Goal: Information Seeking & Learning: Learn about a topic

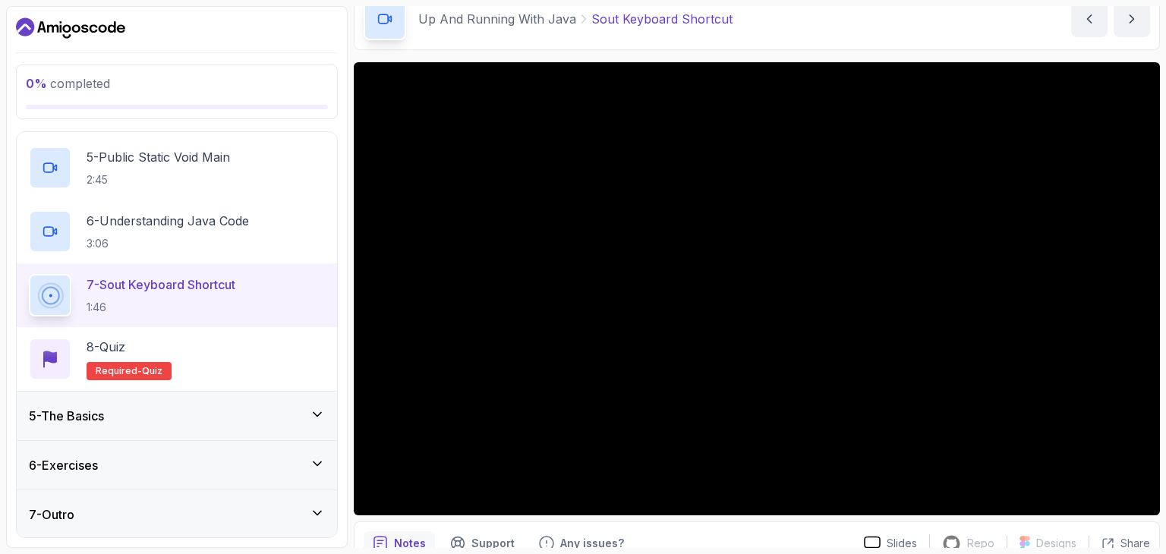
scroll to position [76, 0]
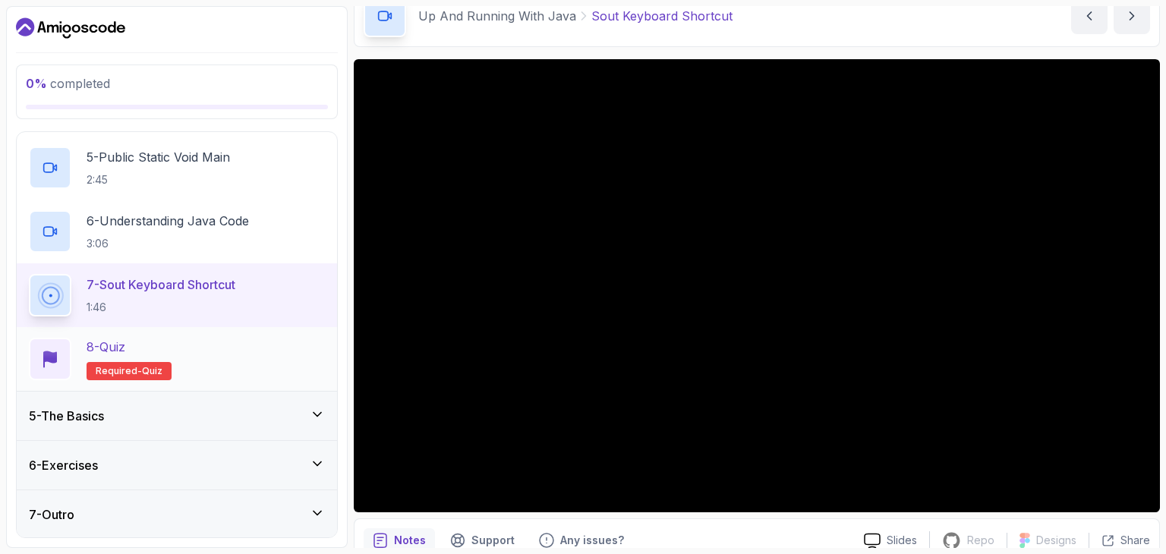
click at [233, 361] on div "8 - Quiz Required- quiz" at bounding box center [177, 359] width 296 height 42
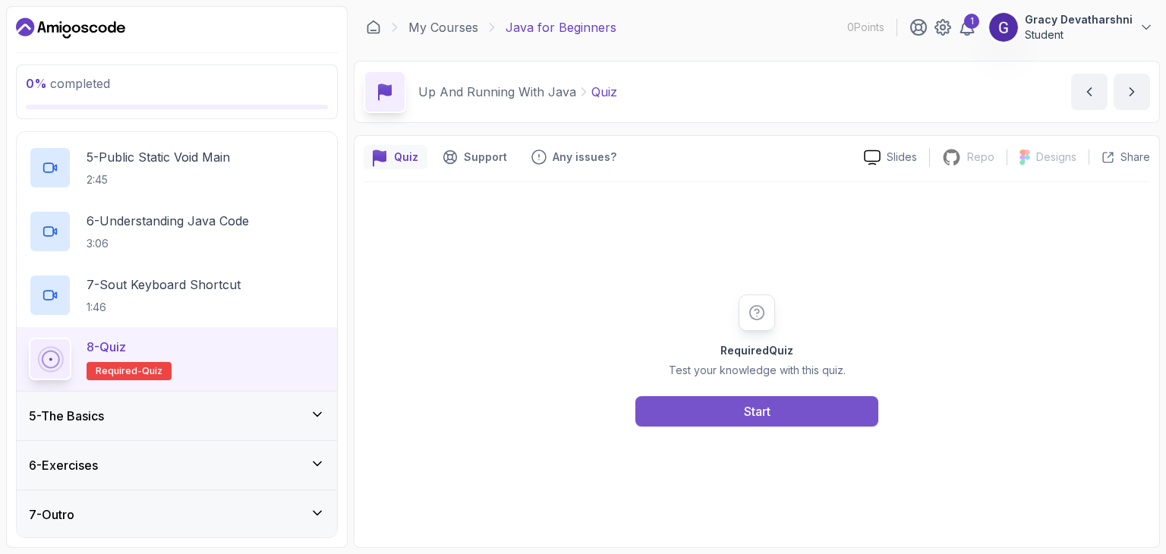
click at [737, 418] on button "Start" at bounding box center [756, 411] width 243 height 30
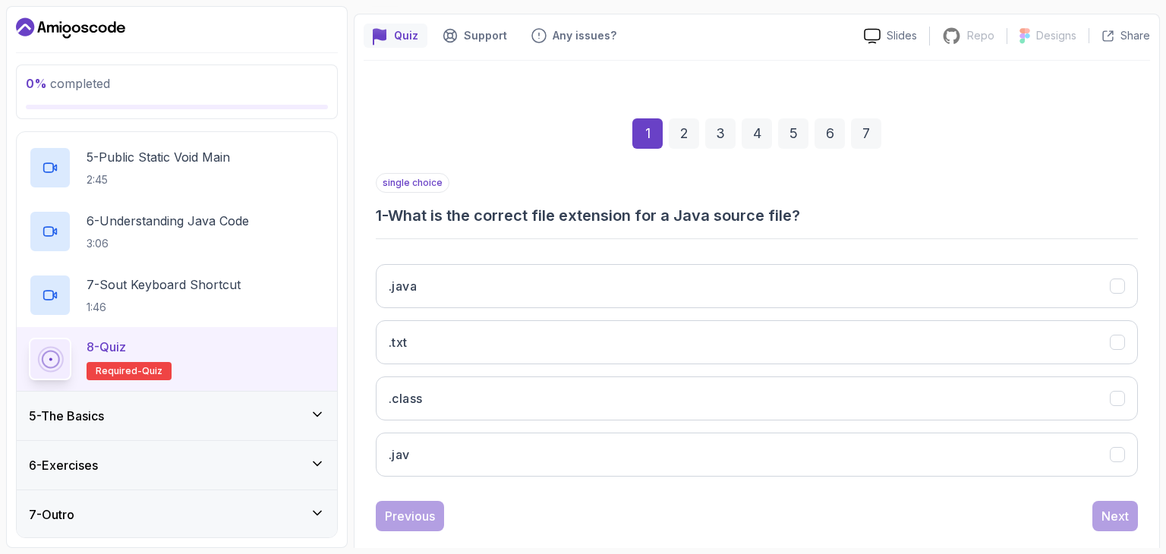
scroll to position [146, 0]
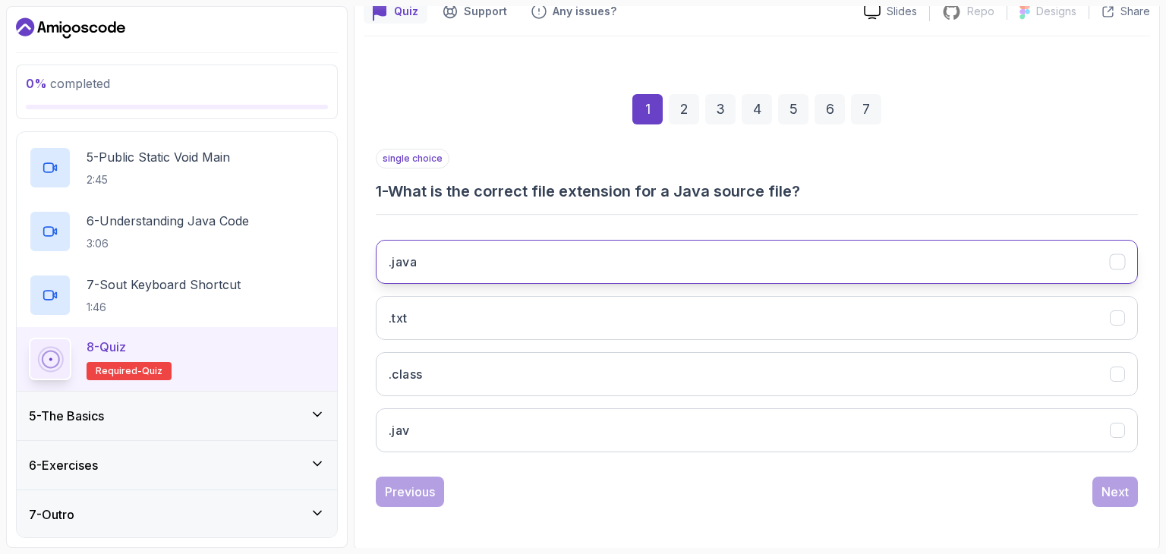
click at [603, 259] on button ".java" at bounding box center [757, 262] width 762 height 44
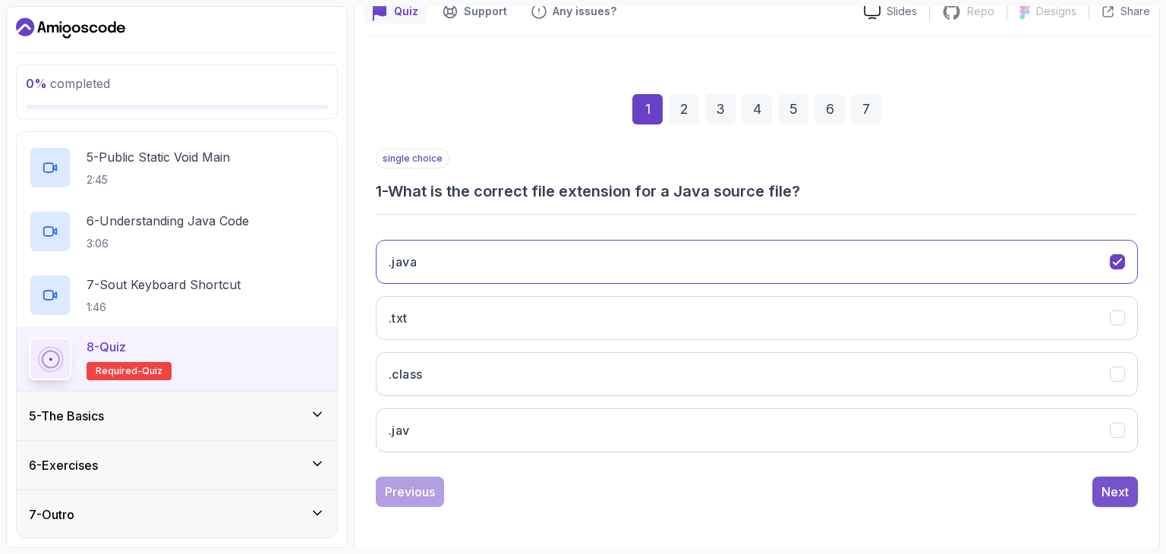
click at [1116, 489] on div "Next" at bounding box center [1114, 492] width 27 height 18
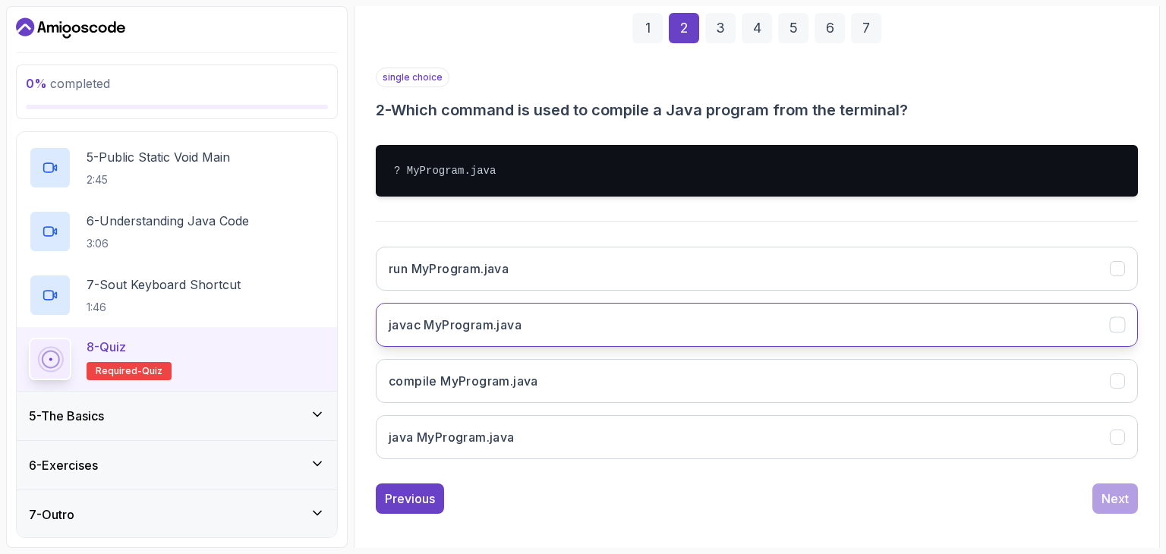
scroll to position [234, 0]
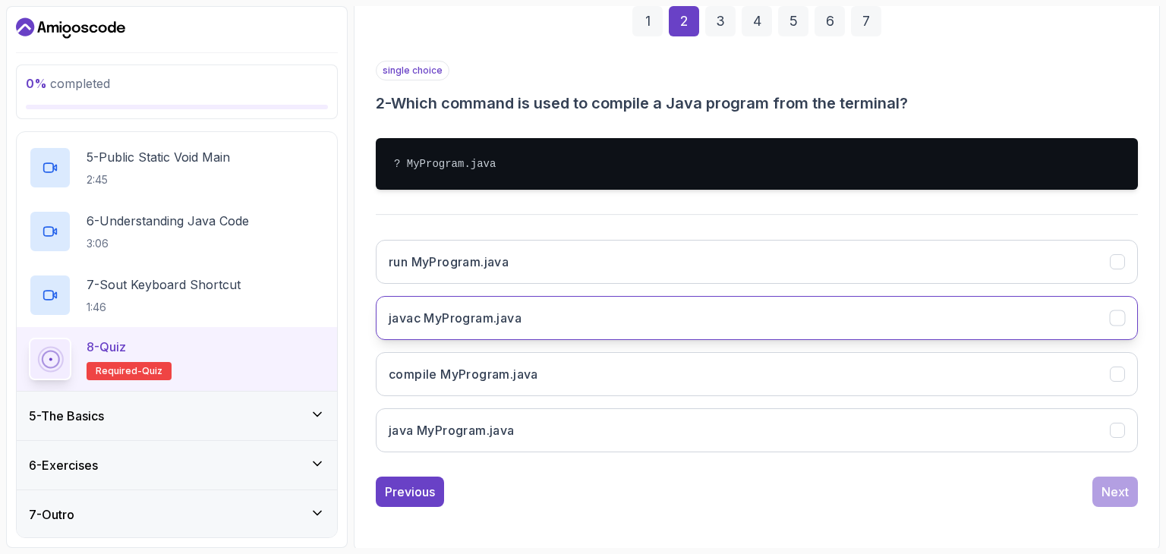
click at [605, 318] on button "javac MyProgram.java" at bounding box center [757, 318] width 762 height 44
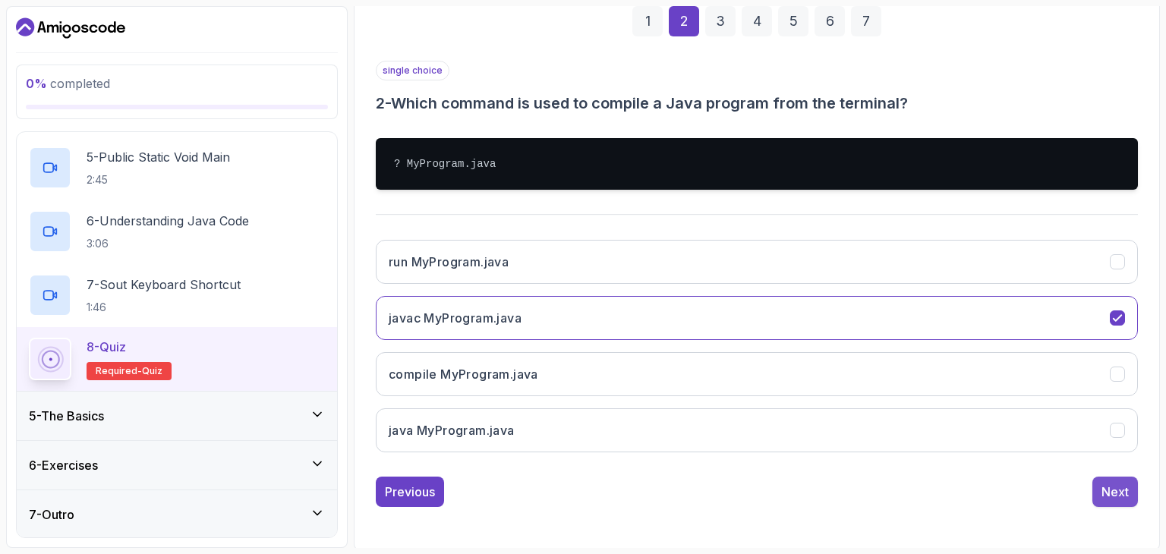
click at [1127, 483] on div "Next" at bounding box center [1114, 492] width 27 height 18
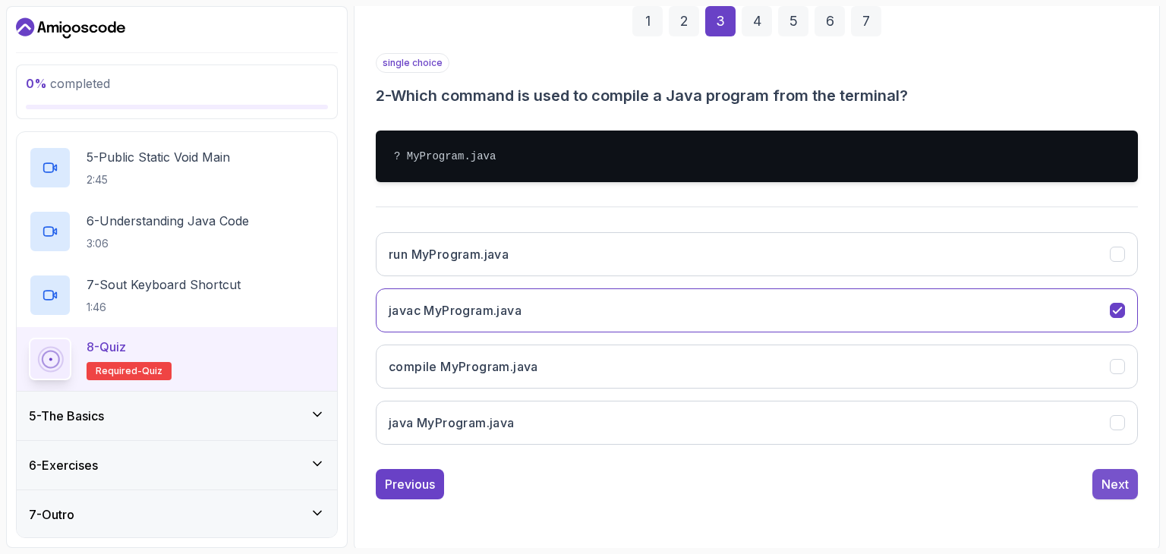
scroll to position [146, 0]
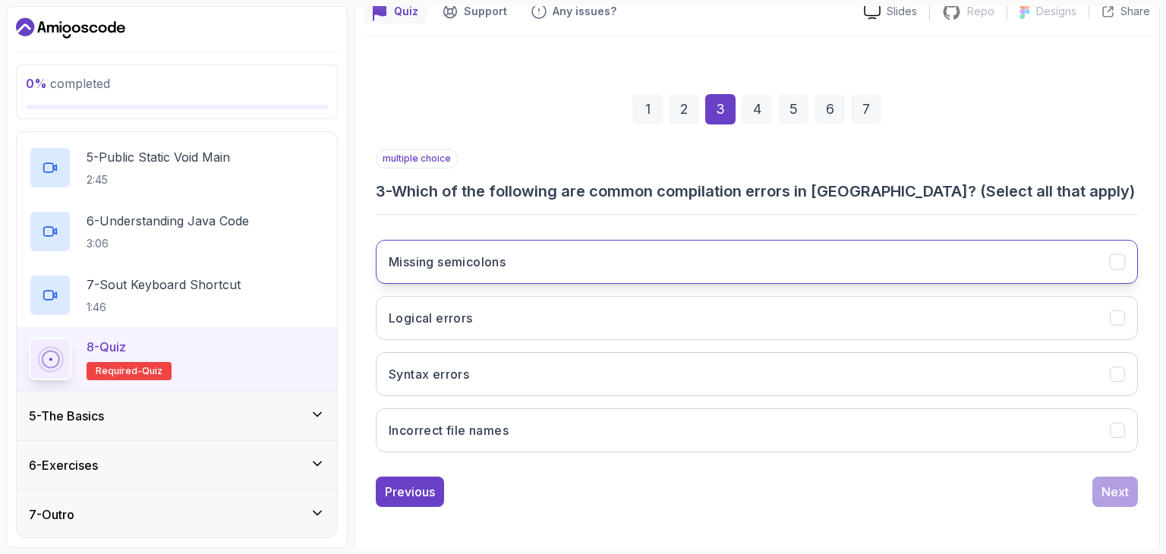
click at [719, 255] on button "Missing semicolons" at bounding box center [757, 262] width 762 height 44
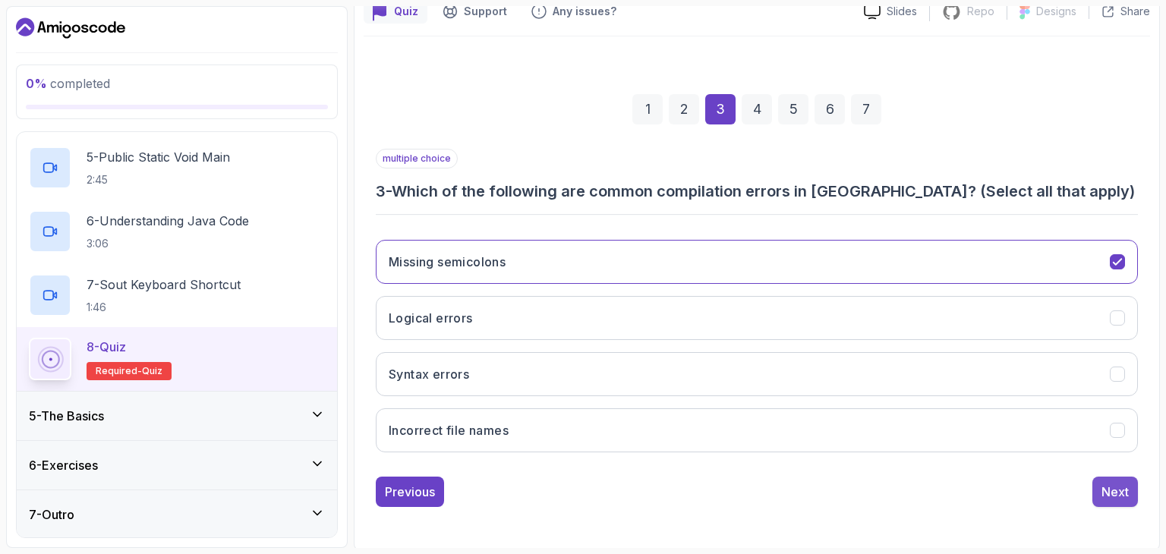
click at [1116, 500] on button "Next" at bounding box center [1115, 492] width 46 height 30
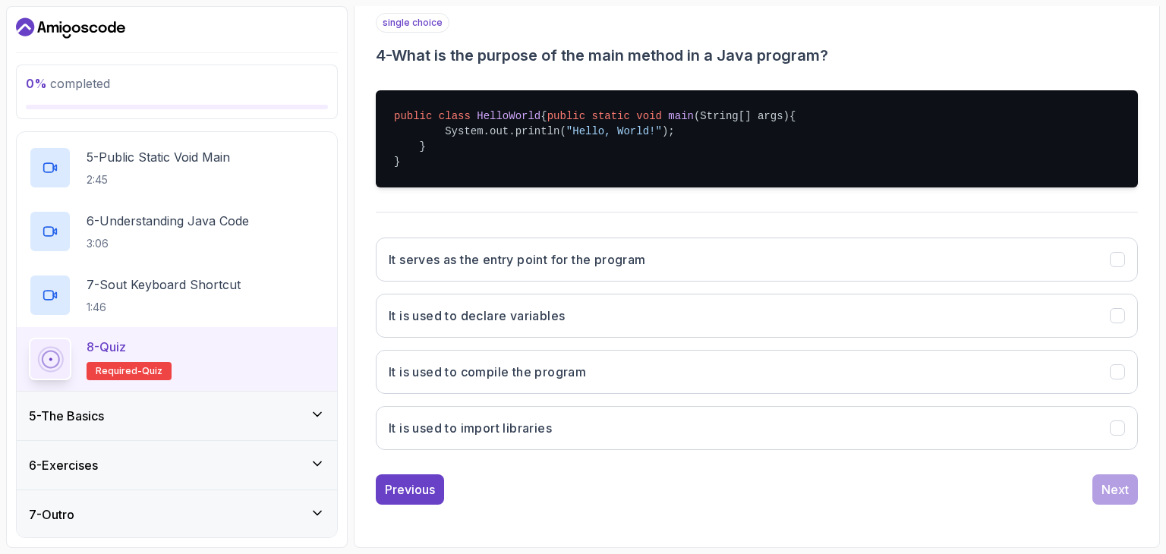
scroll to position [294, 0]
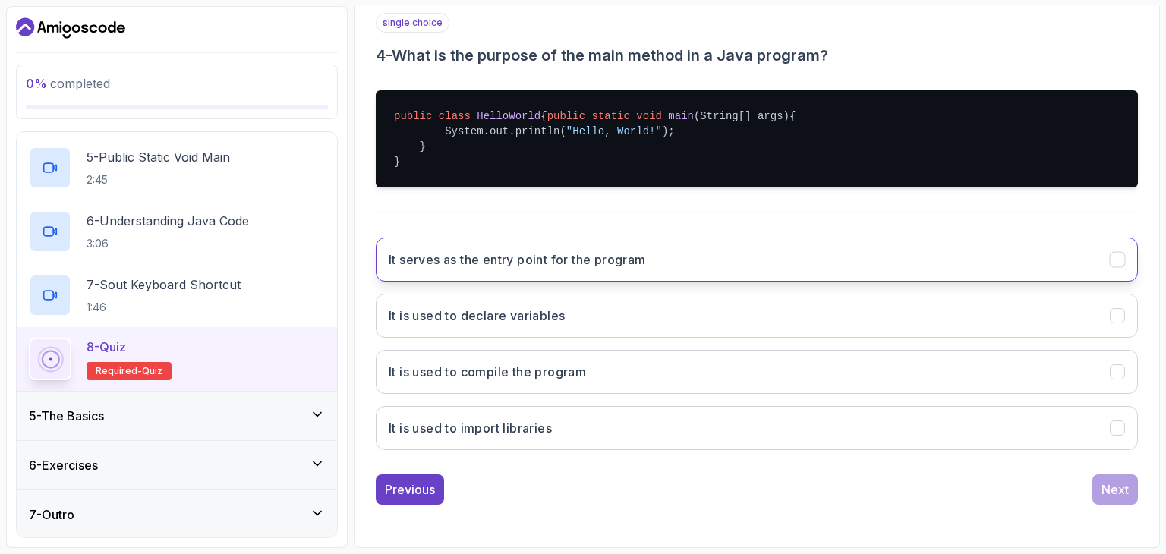
click at [735, 275] on button "It serves as the entry point for the program" at bounding box center [757, 260] width 762 height 44
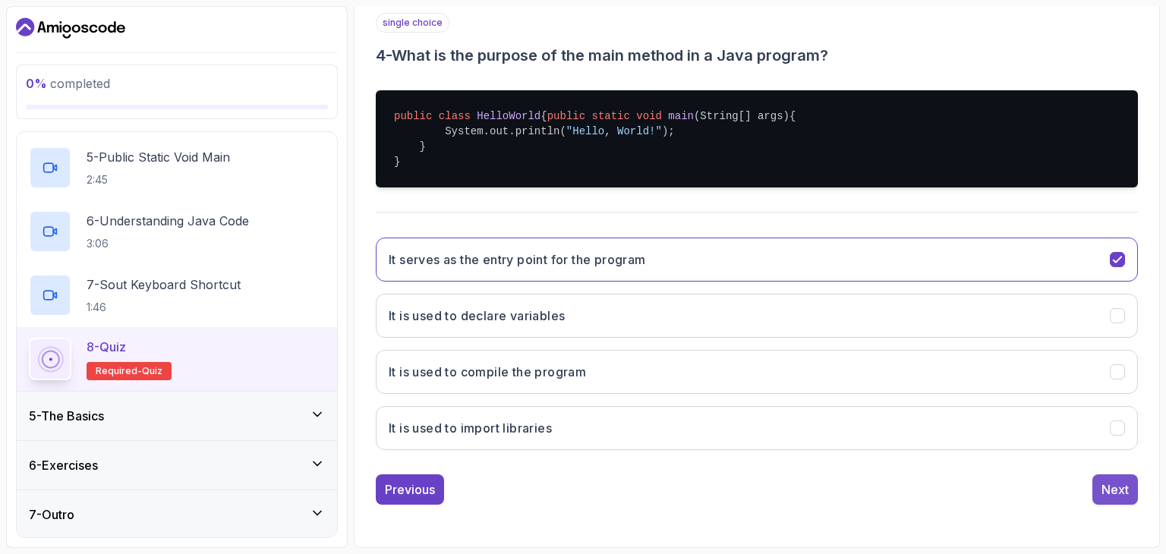
click at [1120, 486] on div "Next" at bounding box center [1114, 489] width 27 height 18
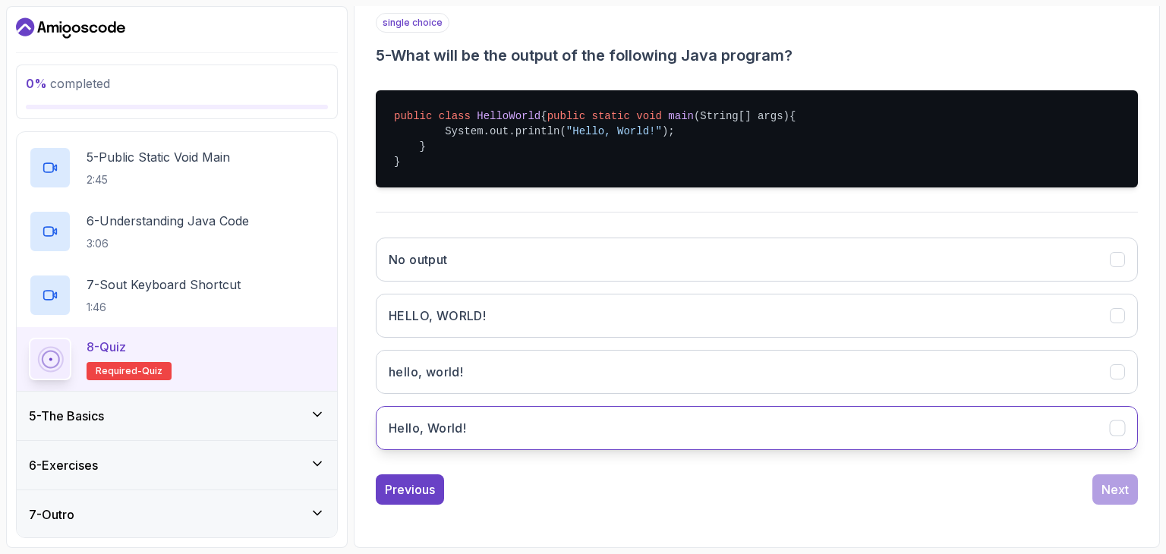
click at [613, 423] on button "Hello, World!" at bounding box center [757, 428] width 762 height 44
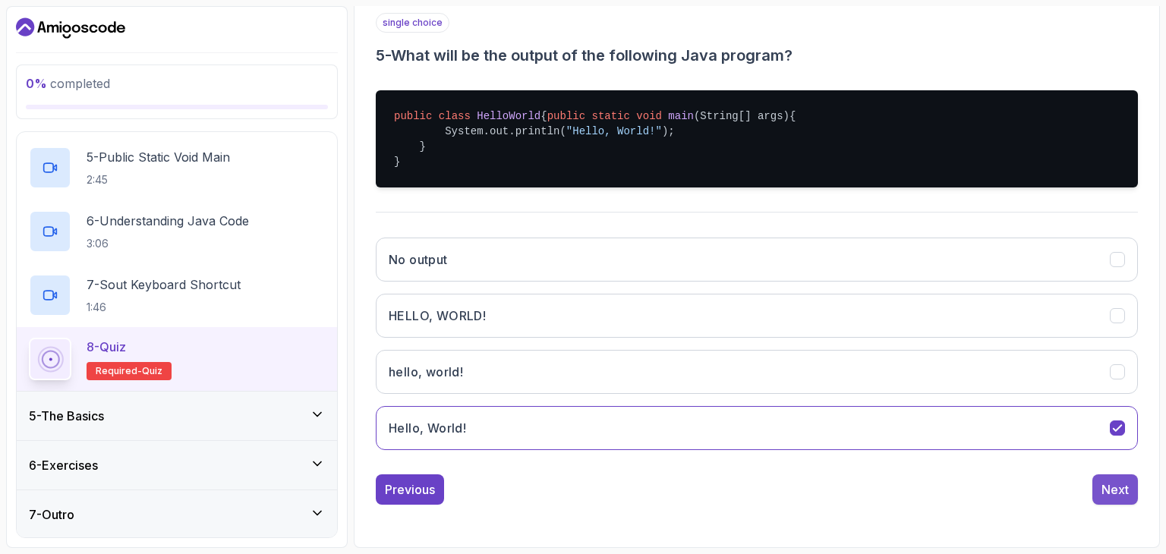
click at [1106, 493] on div "Next" at bounding box center [1114, 489] width 27 height 18
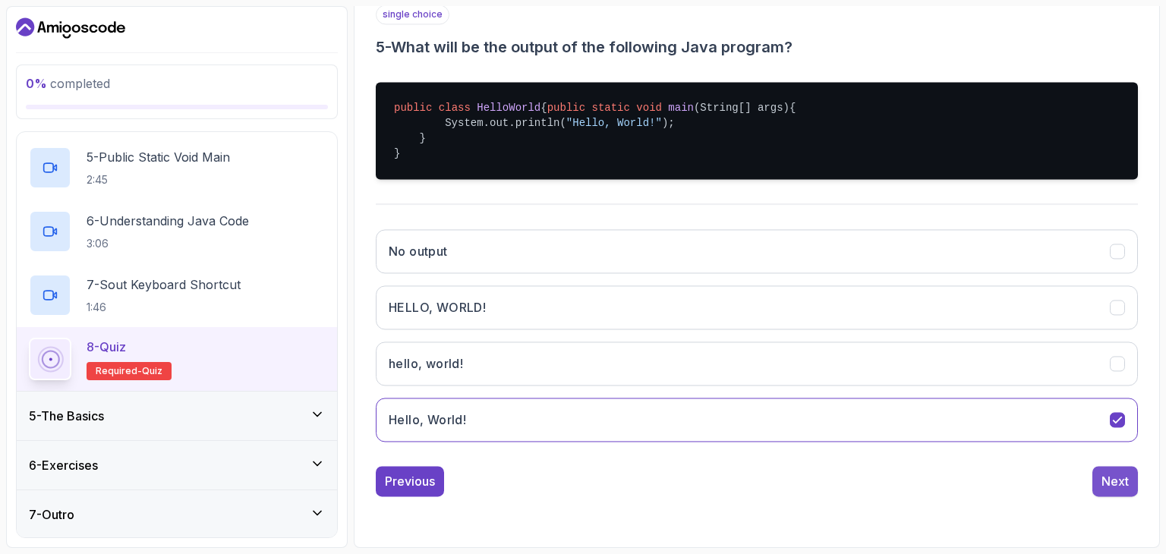
scroll to position [146, 0]
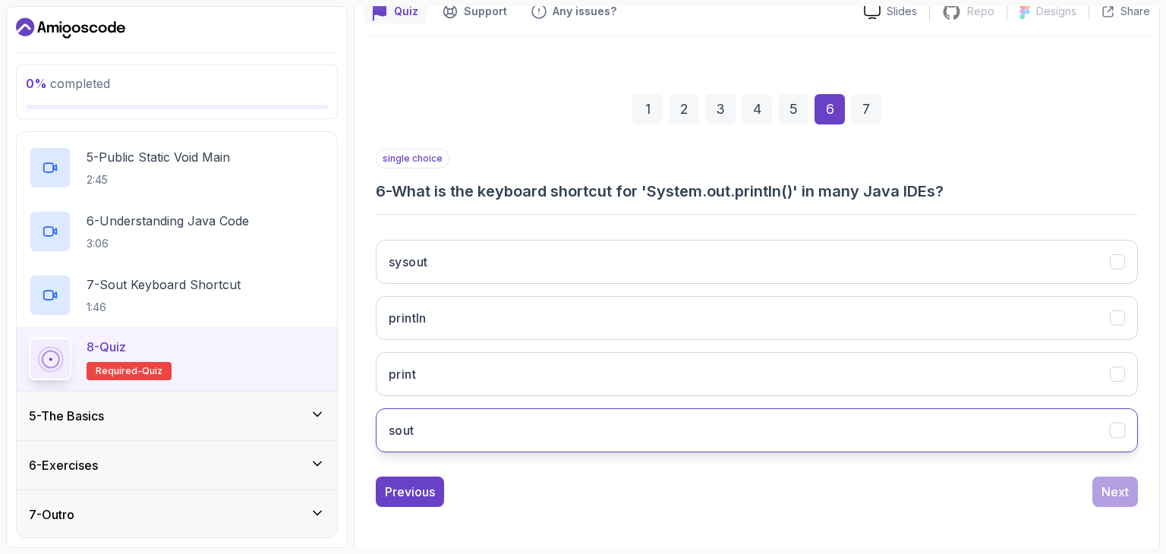
click at [679, 423] on button "sout" at bounding box center [757, 430] width 762 height 44
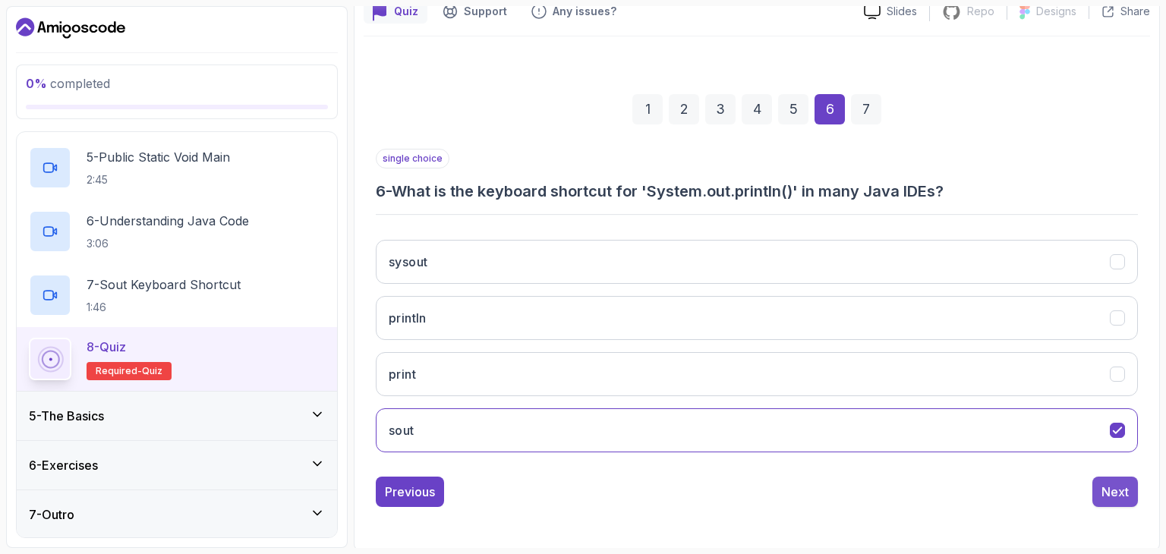
click at [1118, 483] on div "Next" at bounding box center [1114, 492] width 27 height 18
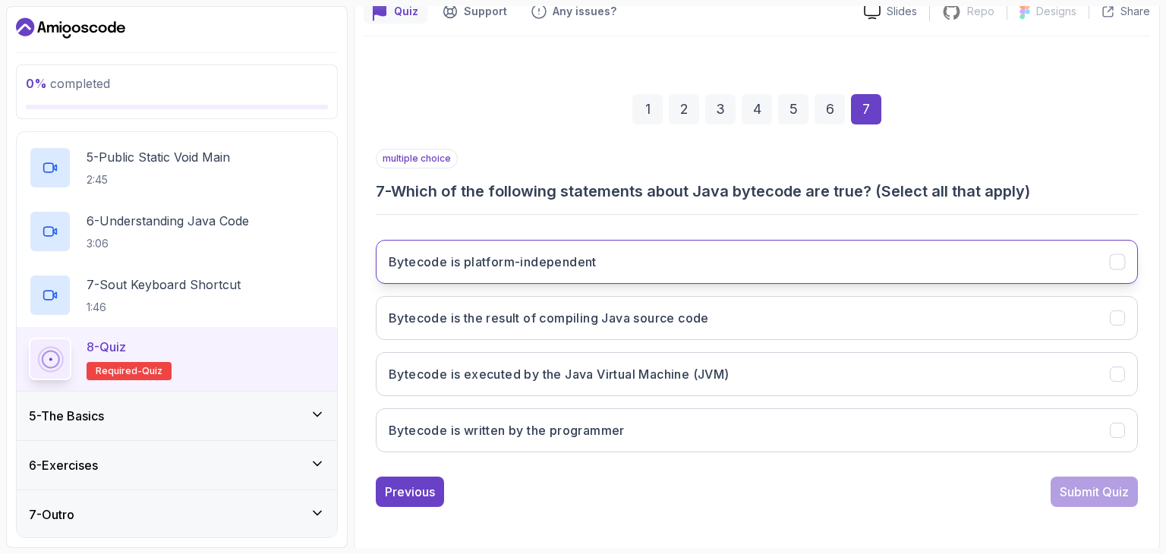
click at [581, 276] on button "Bytecode is platform-independent" at bounding box center [757, 262] width 762 height 44
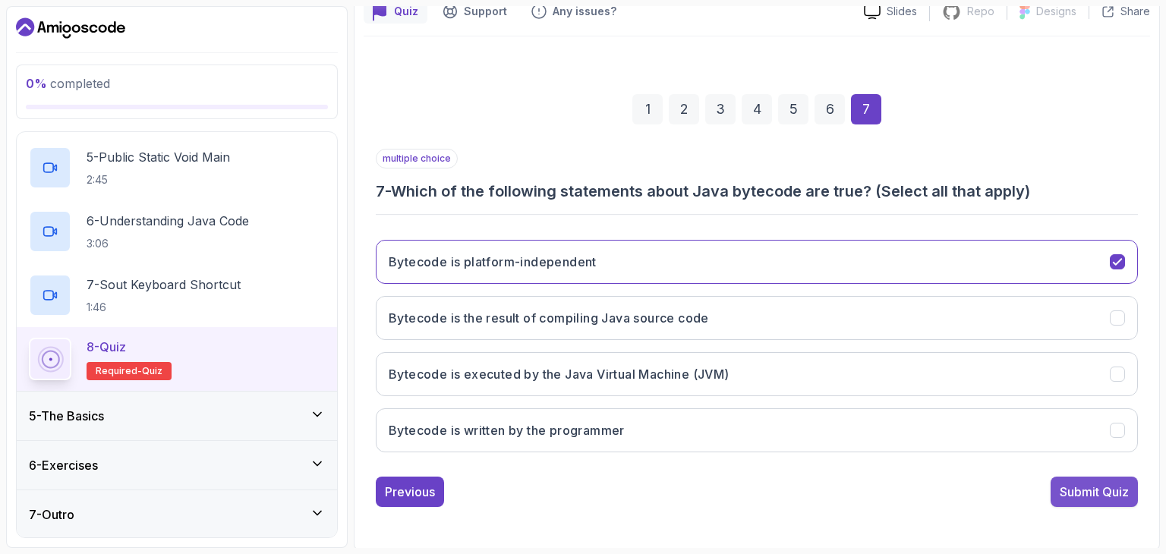
click at [1093, 487] on div "Submit Quiz" at bounding box center [1093, 492] width 69 height 18
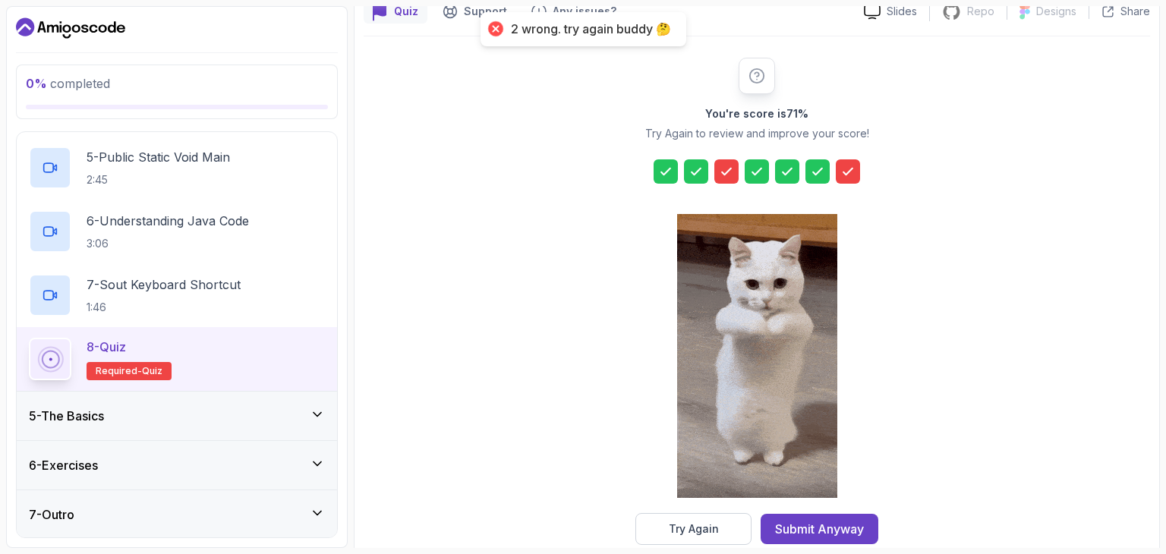
scroll to position [173, 0]
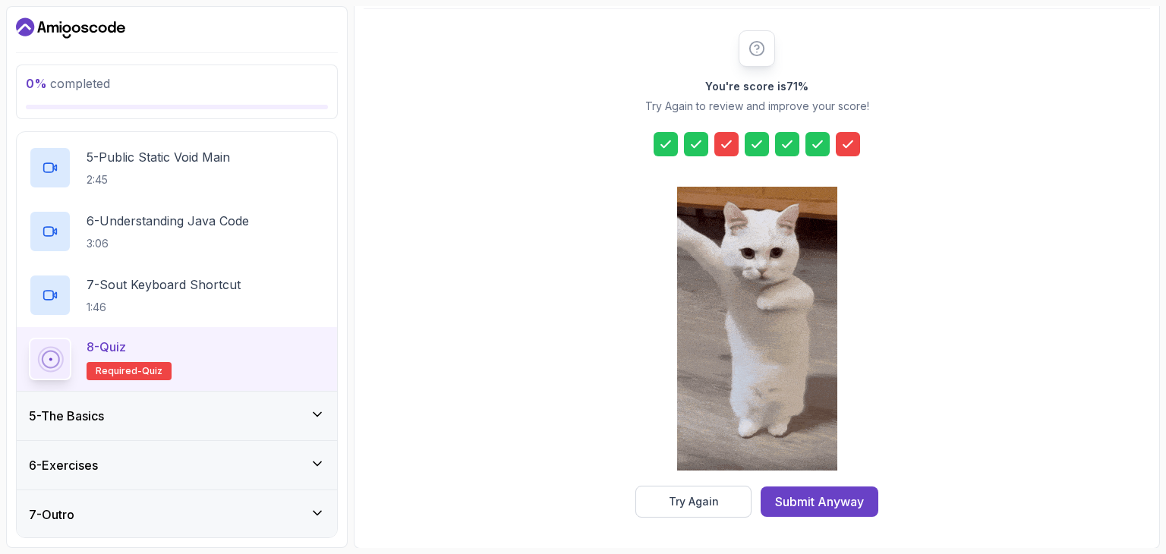
click at [714, 137] on div at bounding box center [726, 144] width 24 height 24
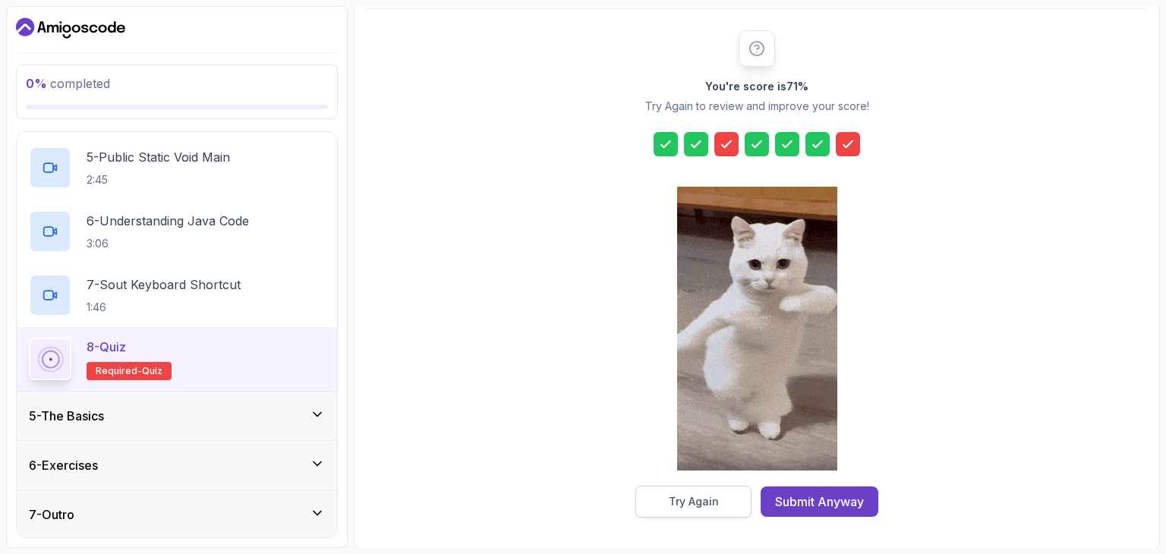
click at [716, 493] on button "Try Again" at bounding box center [693, 502] width 116 height 32
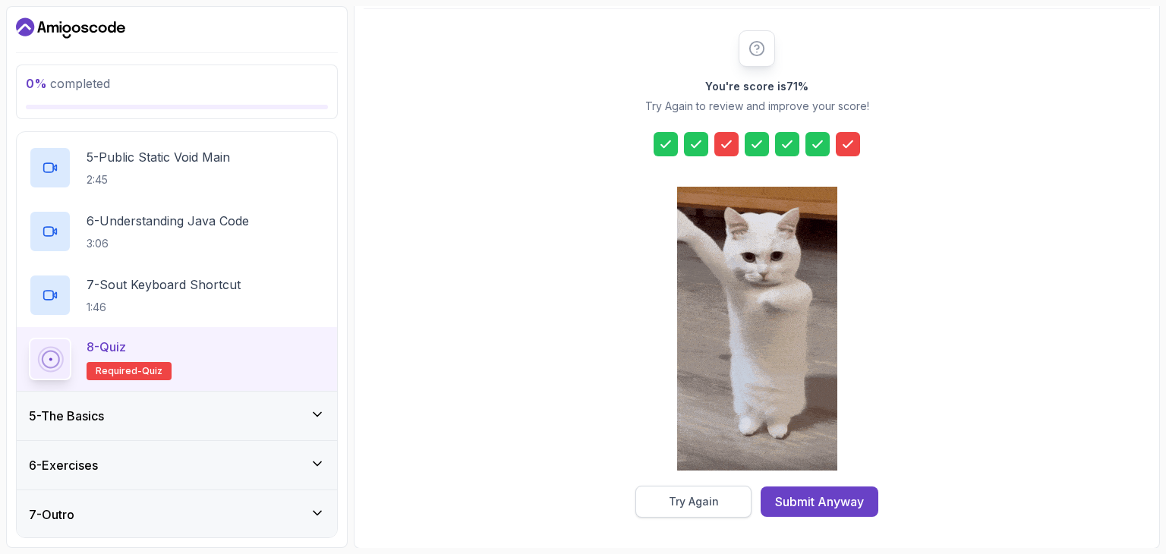
scroll to position [146, 0]
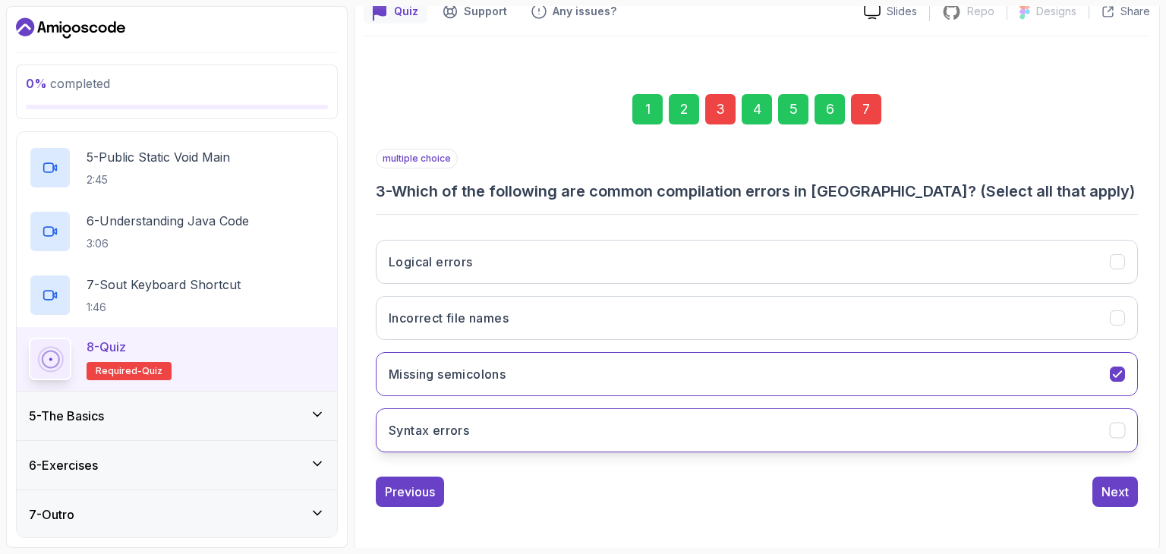
click at [849, 420] on button "Syntax errors" at bounding box center [757, 430] width 762 height 44
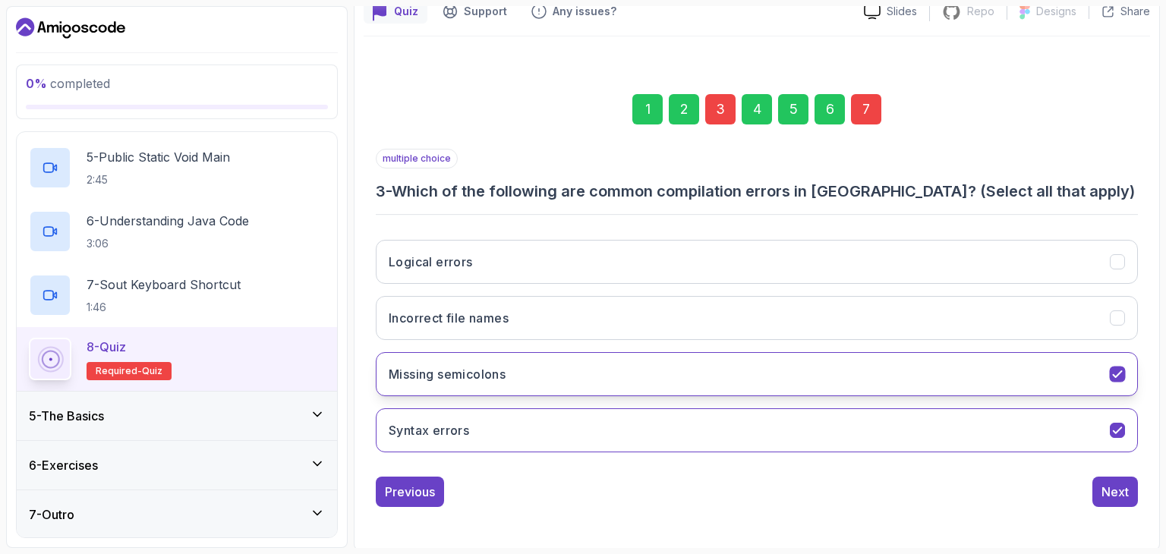
click at [944, 354] on button "Missing semicolons" at bounding box center [757, 374] width 762 height 44
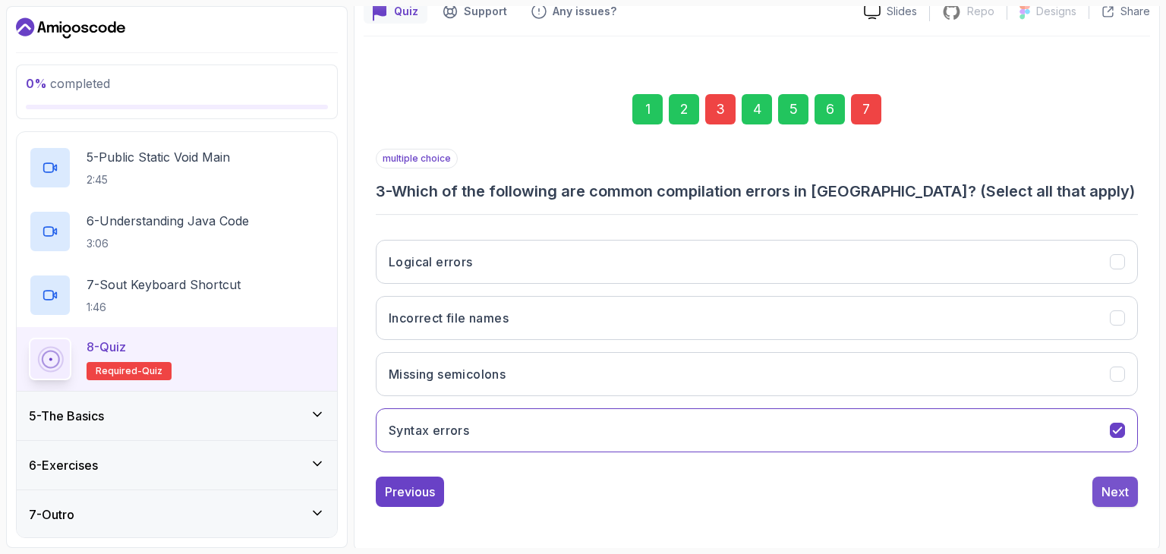
click at [1100, 489] on button "Next" at bounding box center [1115, 492] width 46 height 30
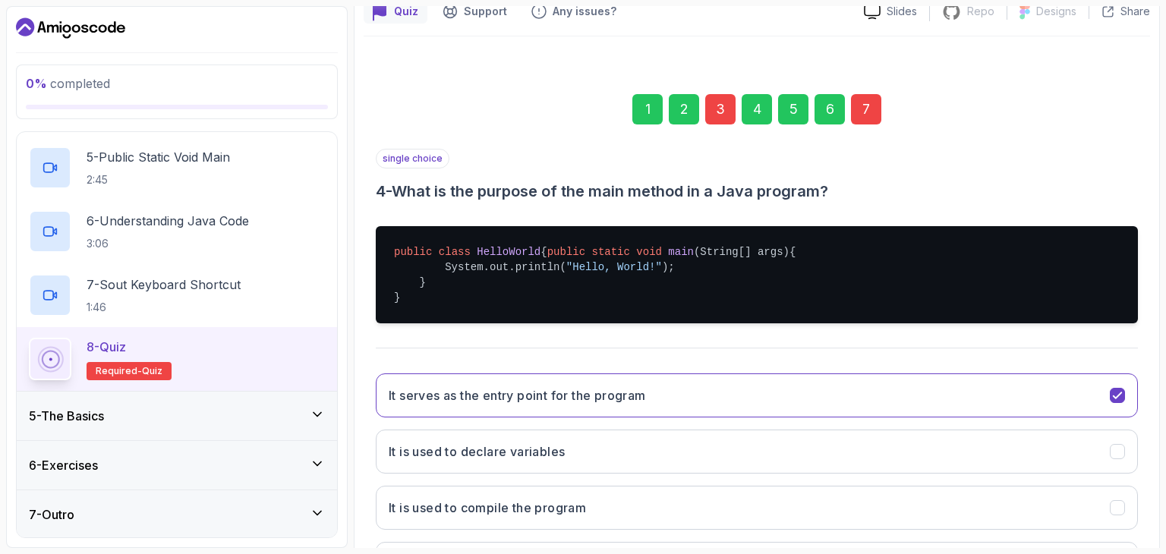
click at [855, 99] on div "7" at bounding box center [866, 109] width 30 height 30
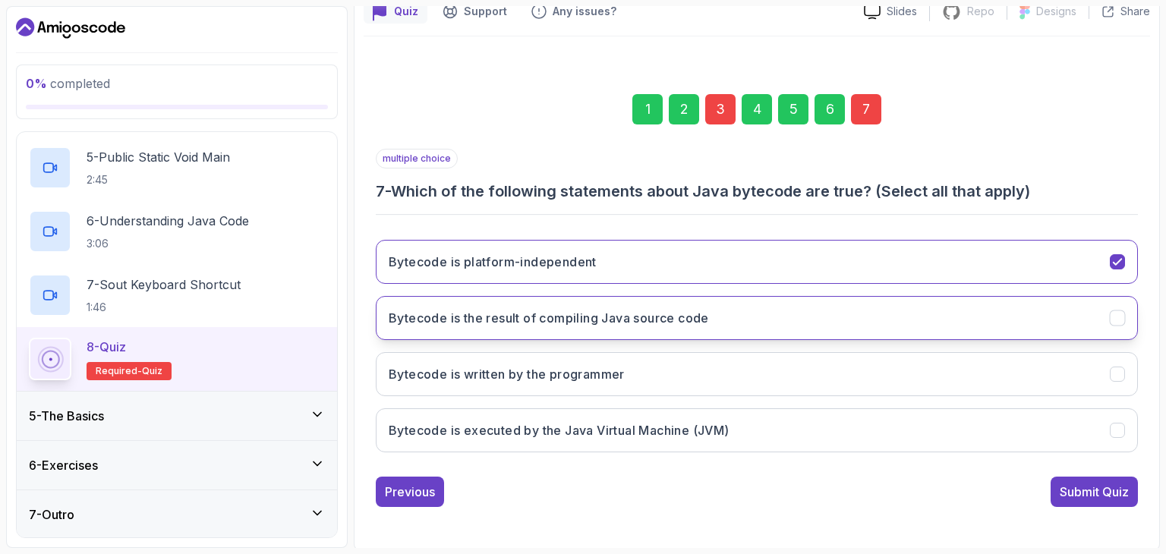
click at [817, 320] on button "Bytecode is the result of compiling Java source code" at bounding box center [757, 318] width 762 height 44
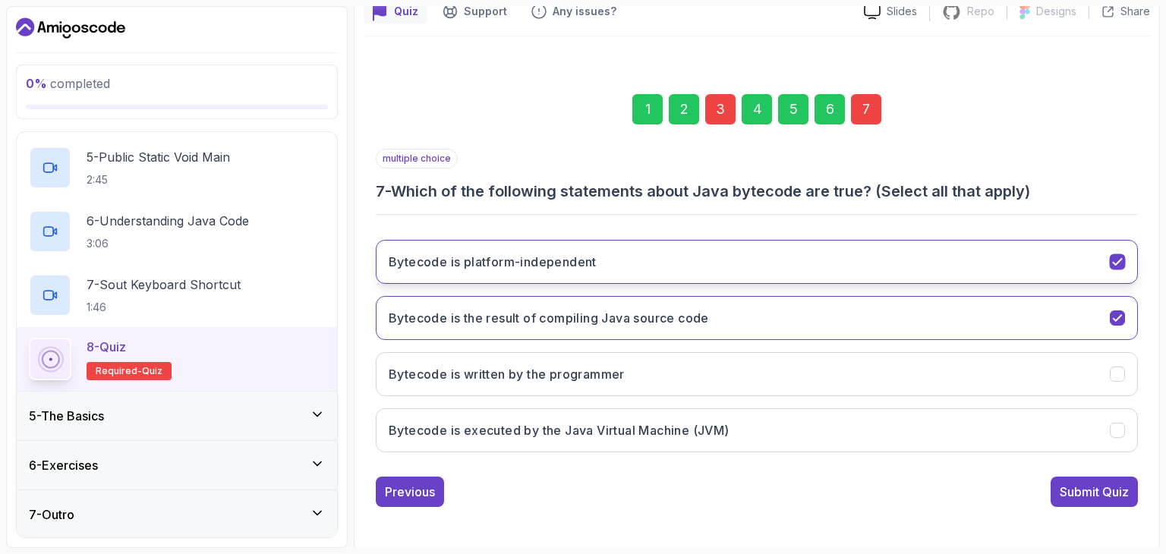
click at [978, 257] on button "Bytecode is platform-independent" at bounding box center [757, 262] width 762 height 44
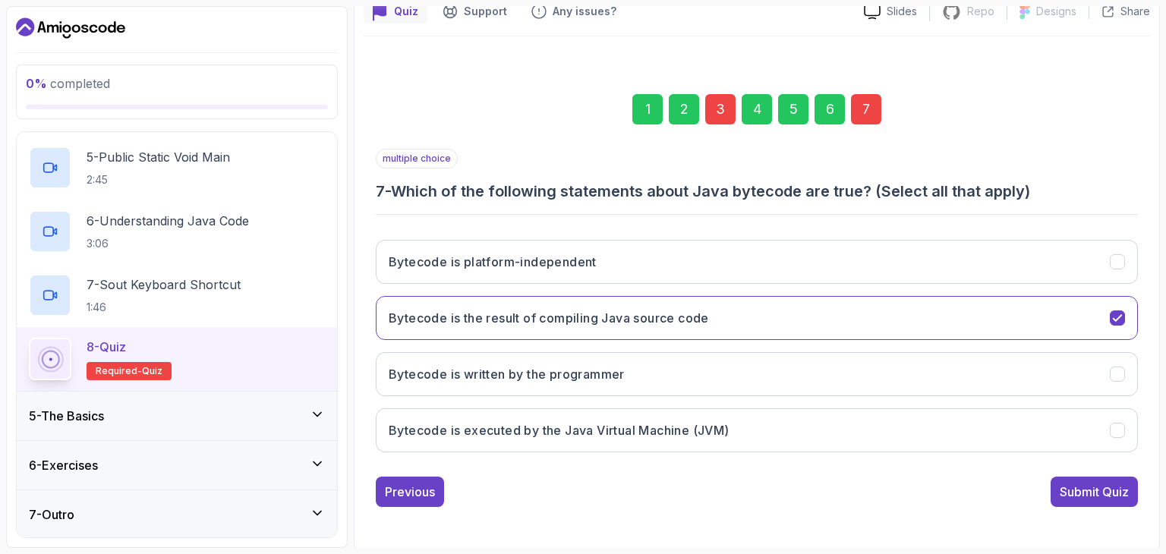
drag, startPoint x: 1096, startPoint y: 484, endPoint x: 1098, endPoint y: 474, distance: 10.9
click at [1096, 483] on div "Submit Quiz" at bounding box center [1093, 492] width 69 height 18
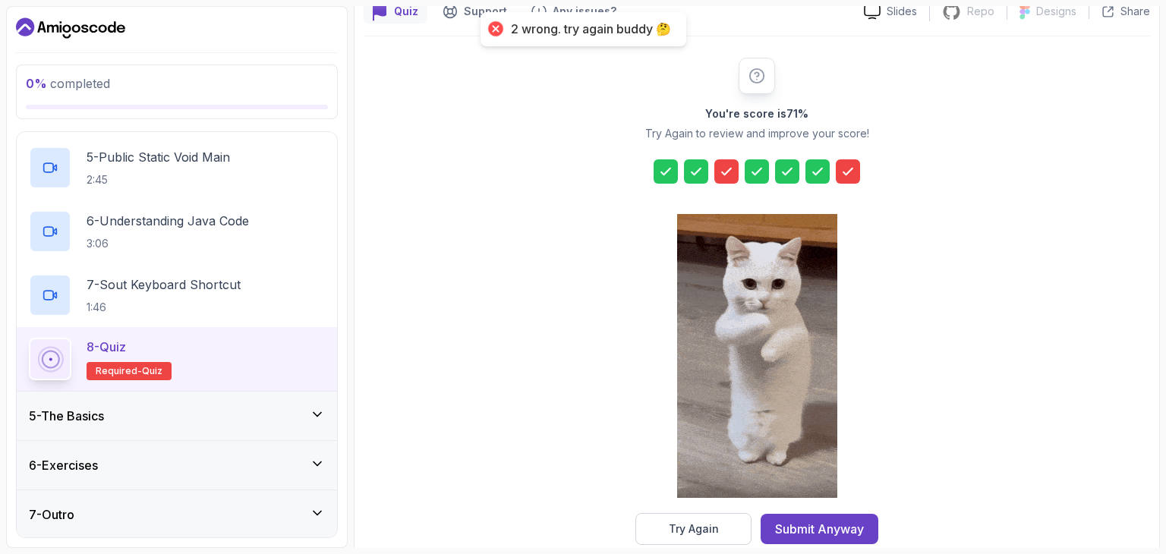
scroll to position [173, 0]
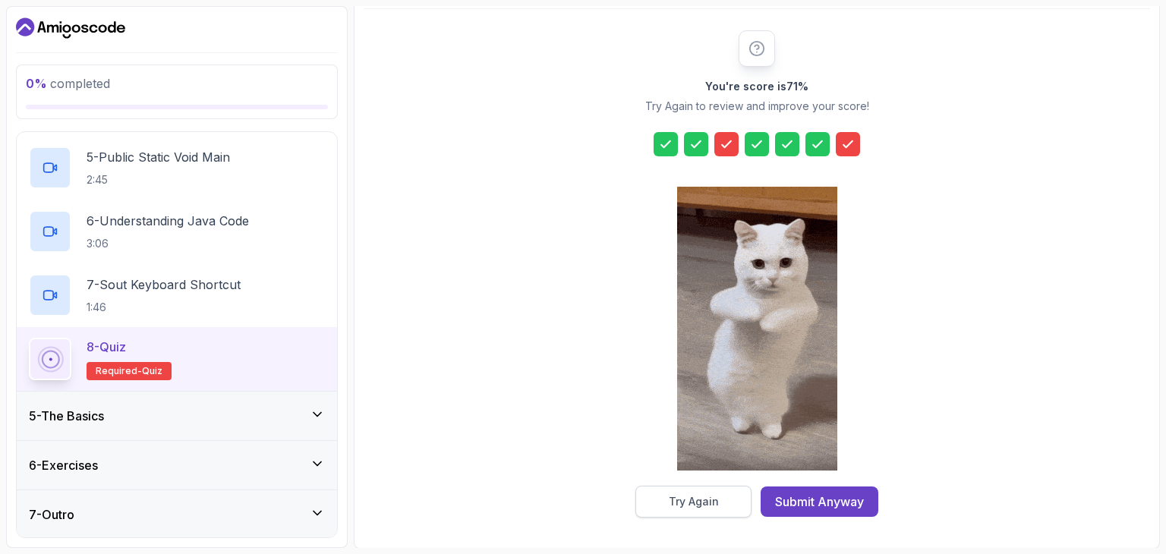
click at [680, 505] on div "Try Again" at bounding box center [694, 501] width 50 height 15
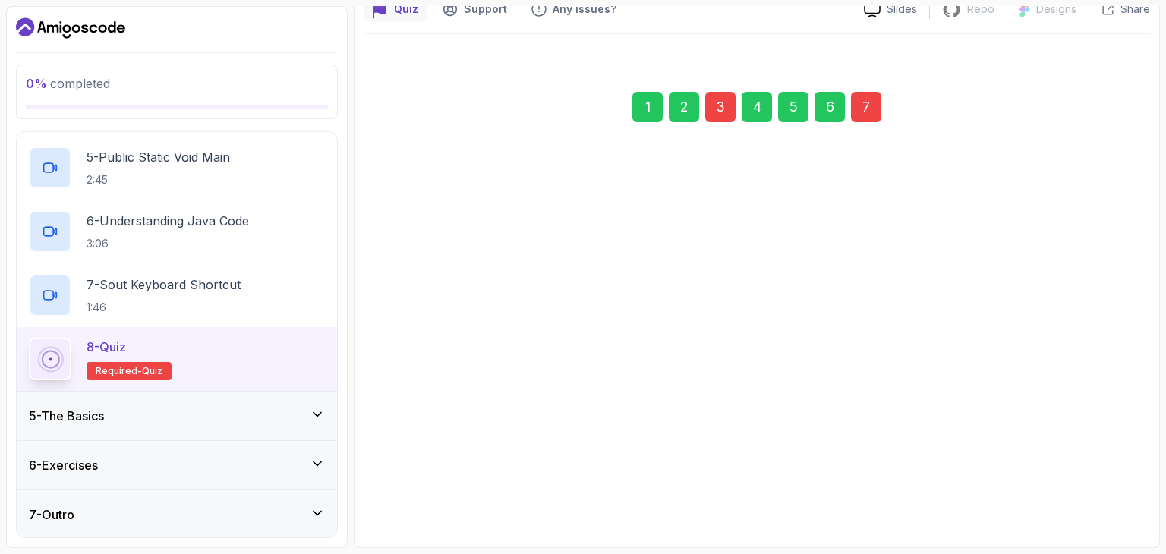
scroll to position [146, 0]
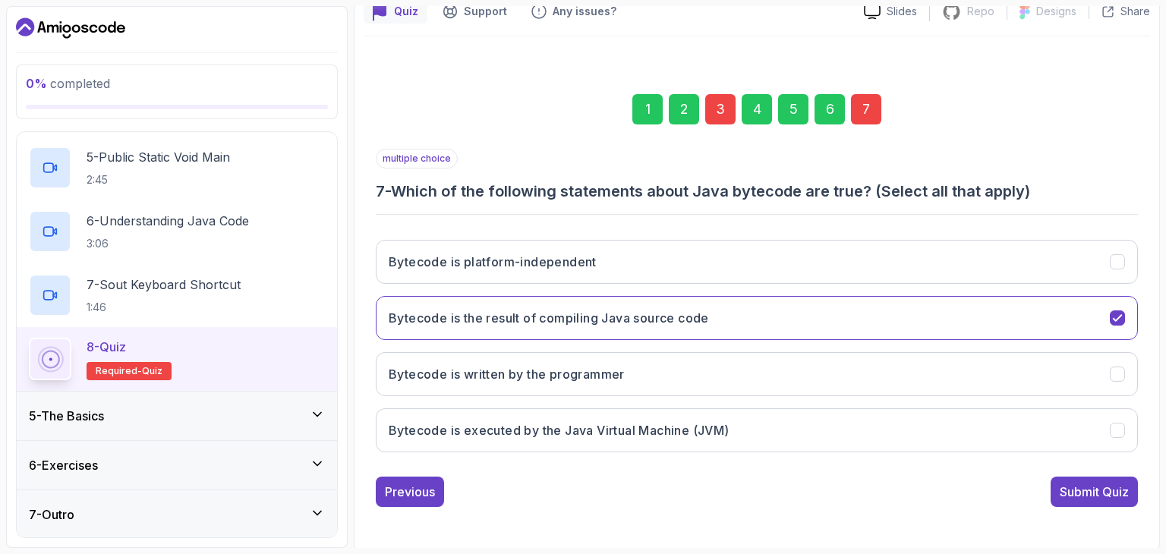
click at [477, 286] on div "Bytecode is platform-independent Bytecode is the result of compiling Java sourc…" at bounding box center [757, 346] width 762 height 237
click at [552, 282] on button "Bytecode is platform-independent" at bounding box center [757, 262] width 762 height 44
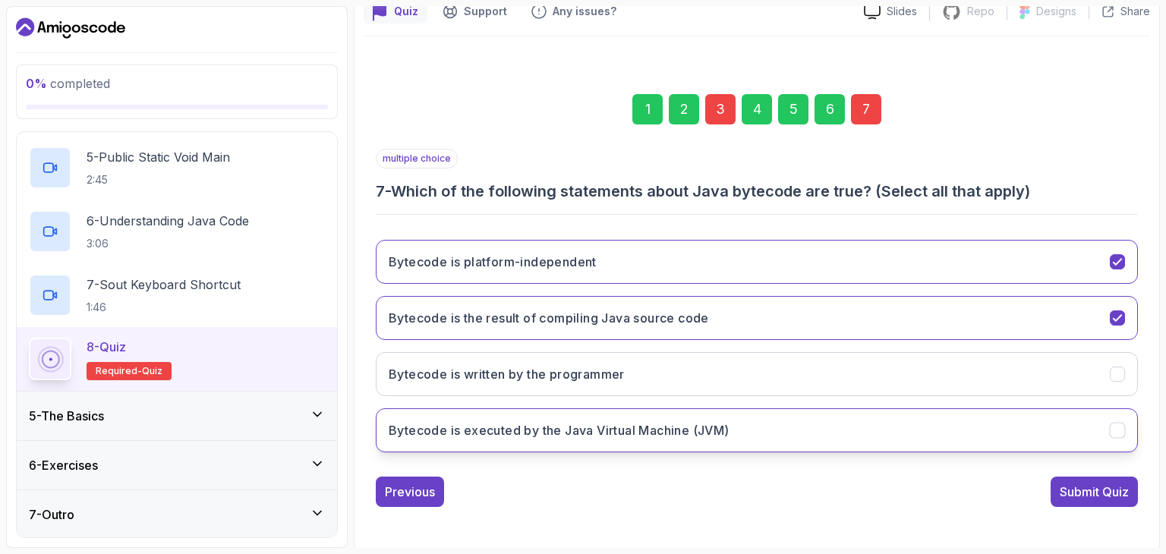
click at [500, 444] on button "Bytecode is executed by the Java Virtual Machine (JVM)" at bounding box center [757, 430] width 762 height 44
click at [730, 115] on div "3" at bounding box center [720, 109] width 30 height 30
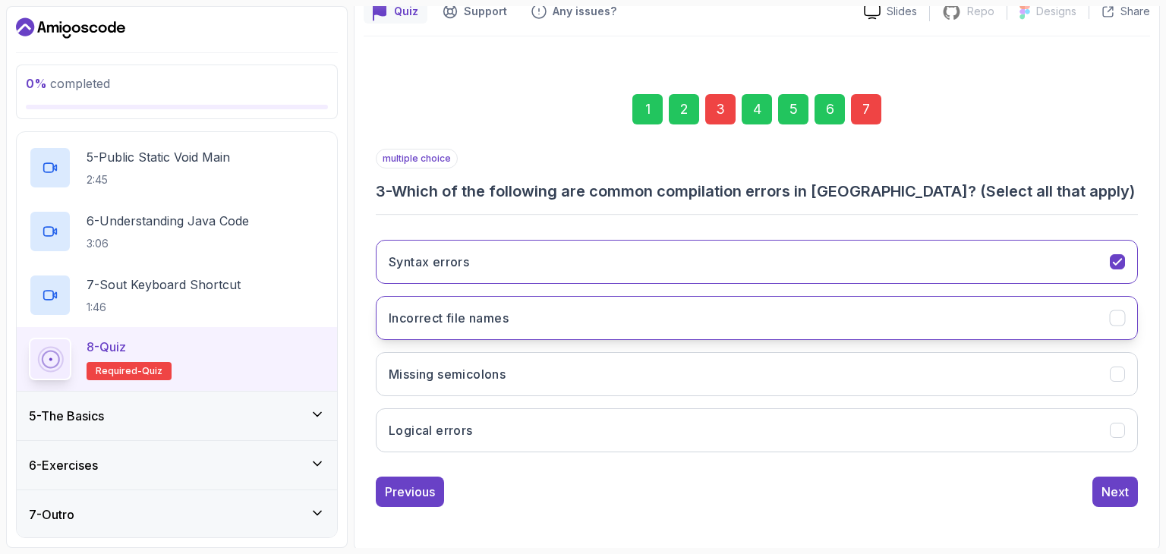
click at [631, 337] on button "Incorrect file names" at bounding box center [757, 318] width 762 height 44
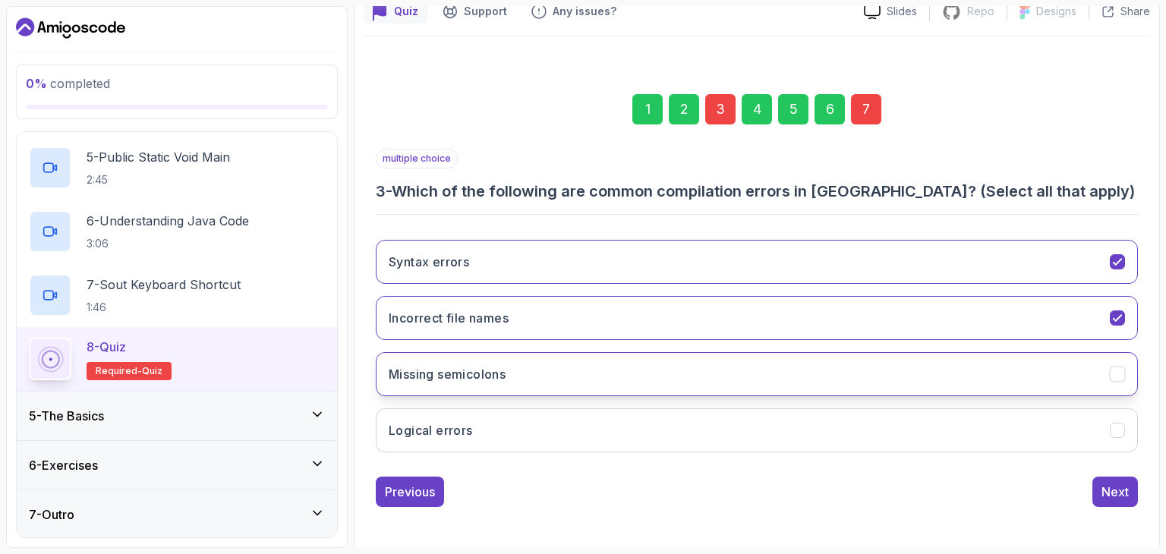
click at [619, 362] on button "Missing semicolons" at bounding box center [757, 374] width 762 height 44
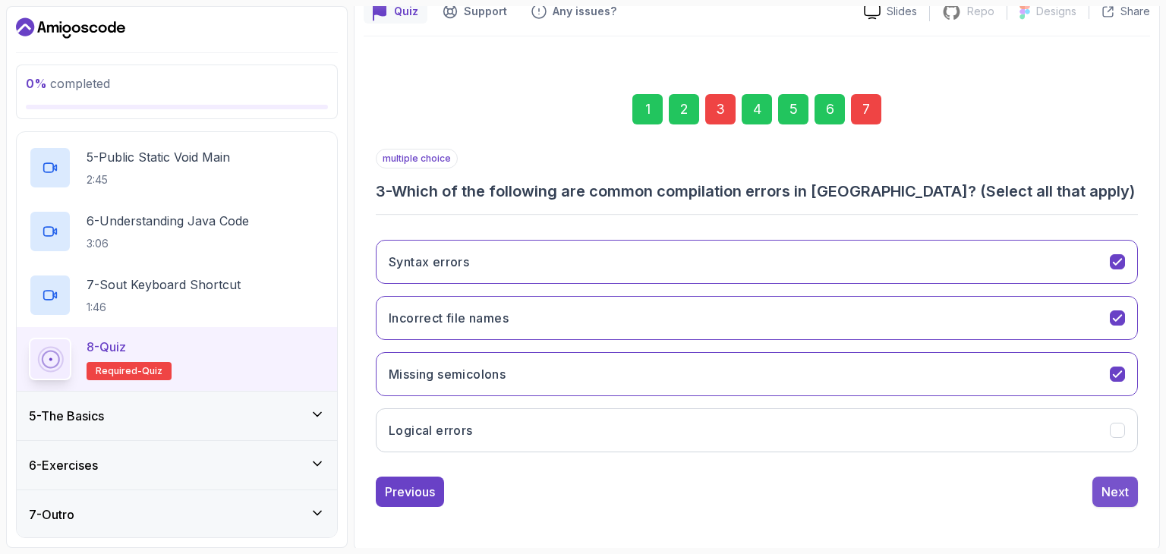
click at [1117, 483] on div "Next" at bounding box center [1114, 492] width 27 height 18
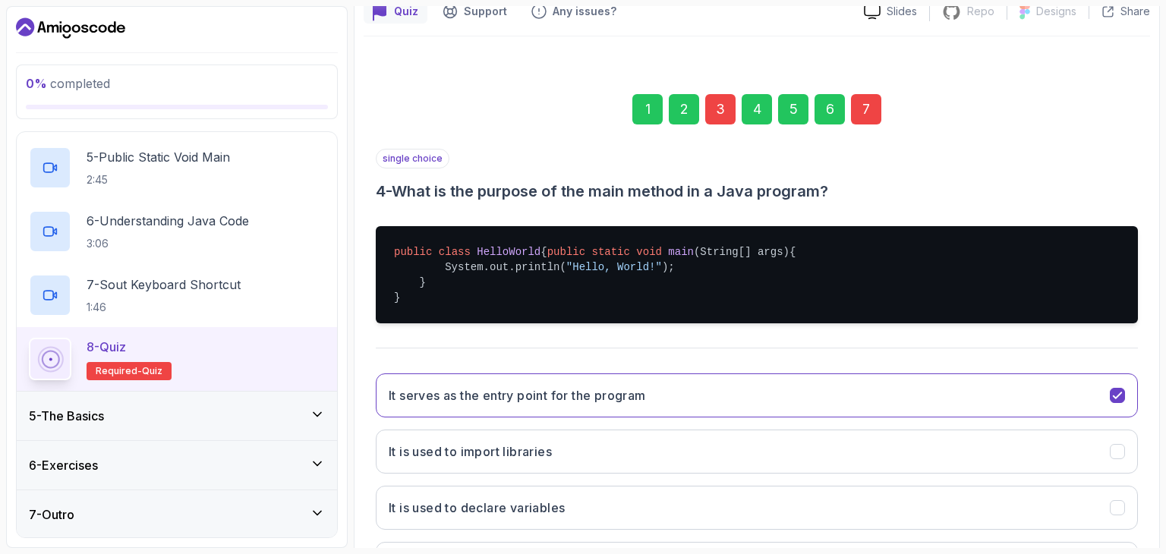
click at [871, 110] on div "7" at bounding box center [866, 109] width 30 height 30
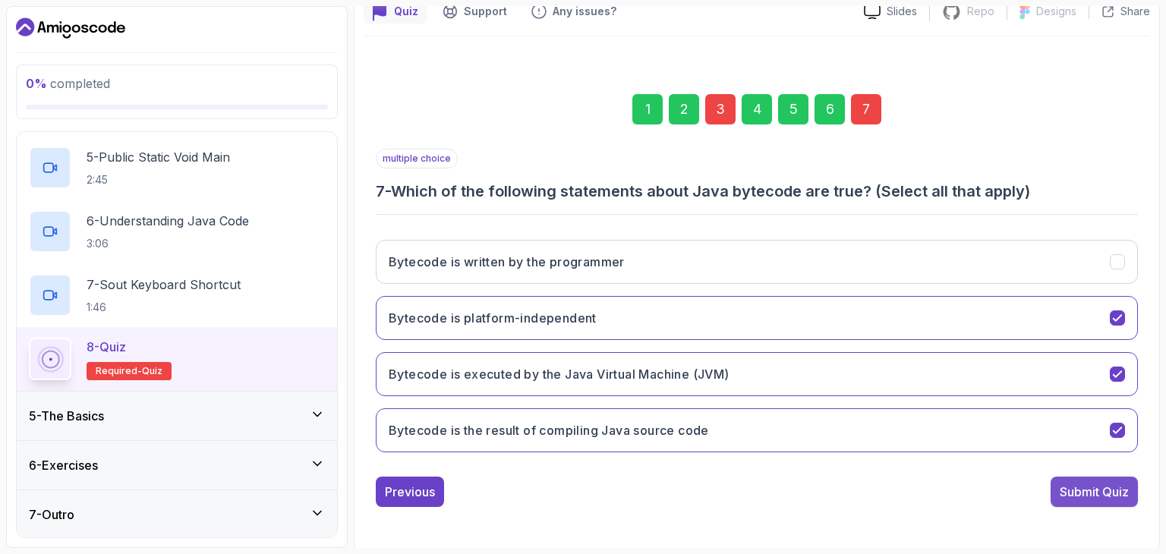
click at [1078, 483] on div "Submit Quiz" at bounding box center [1093, 492] width 69 height 18
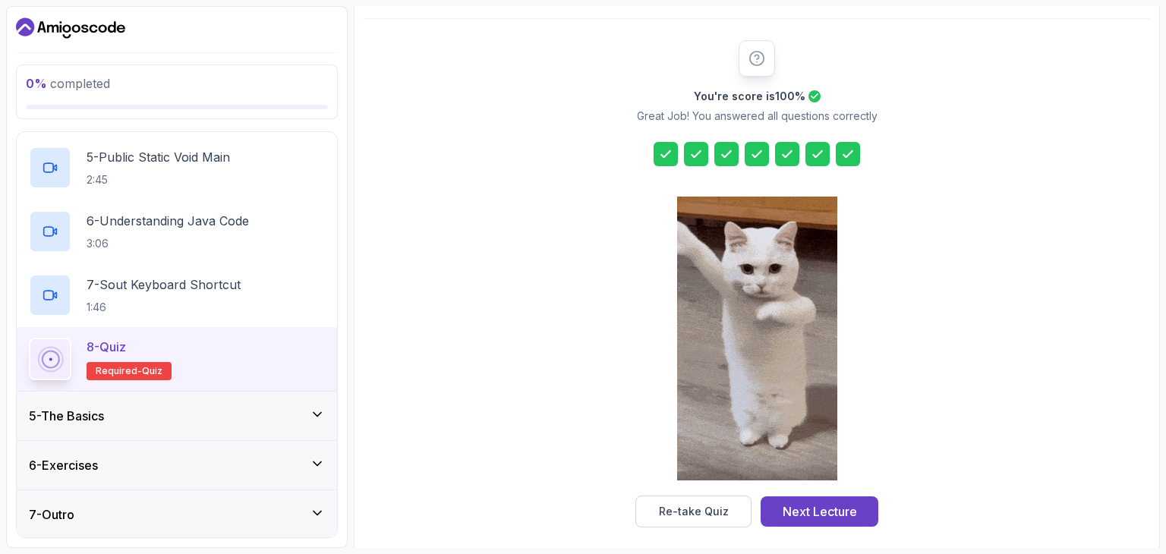
scroll to position [173, 0]
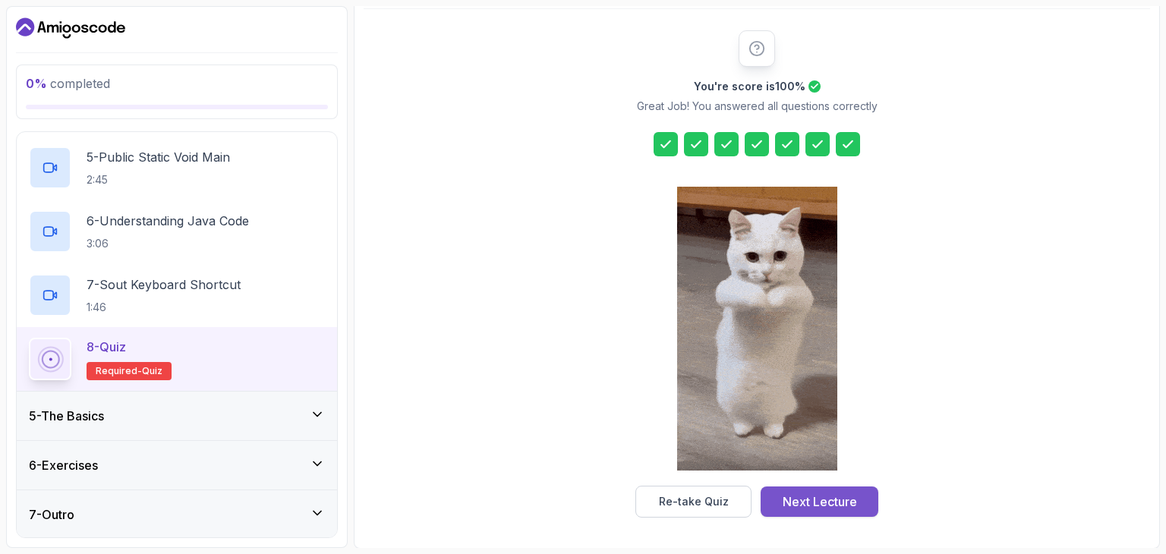
click at [817, 506] on div "Next Lecture" at bounding box center [819, 502] width 74 height 18
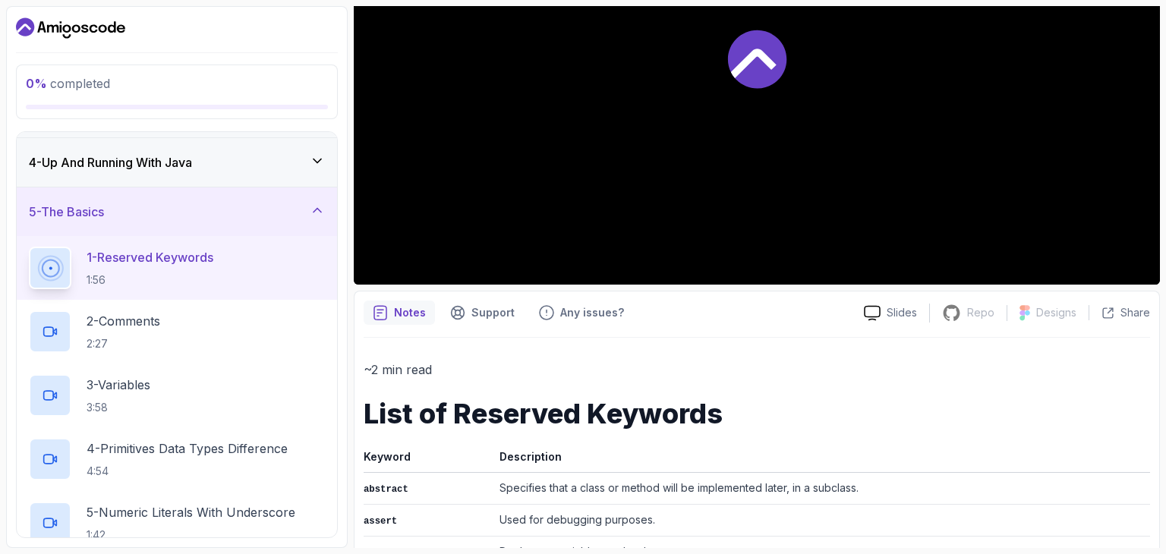
scroll to position [152, 0]
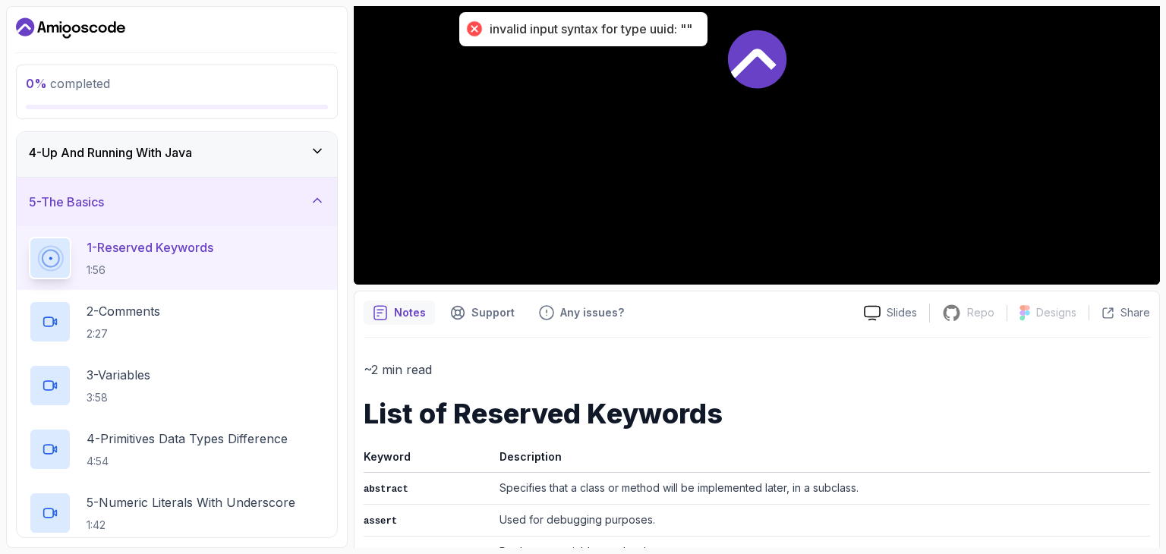
click at [193, 250] on p "1 - Reserved Keywords" at bounding box center [150, 247] width 127 height 18
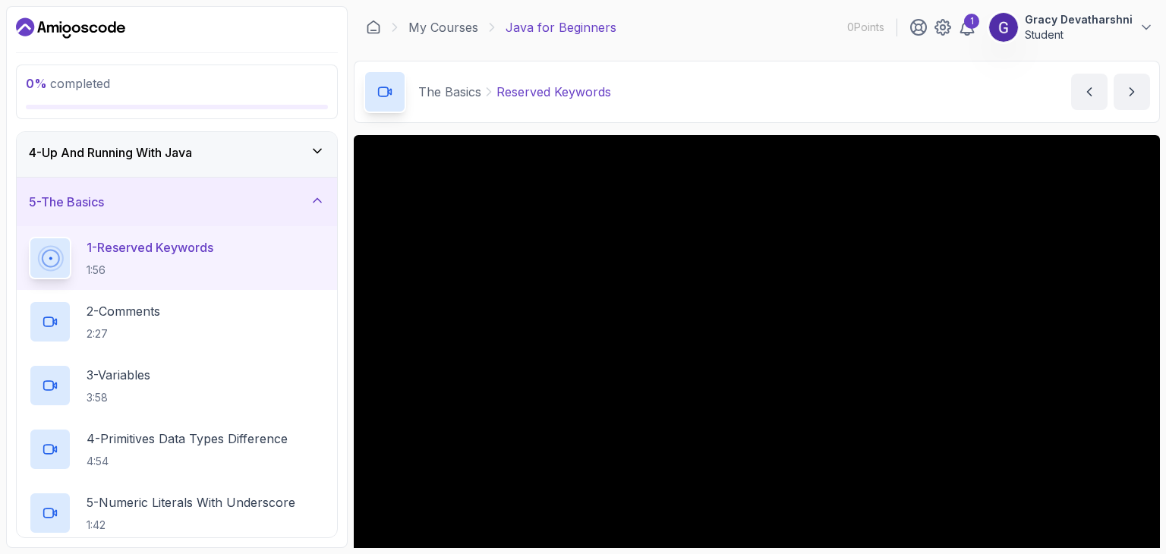
scroll to position [76, 0]
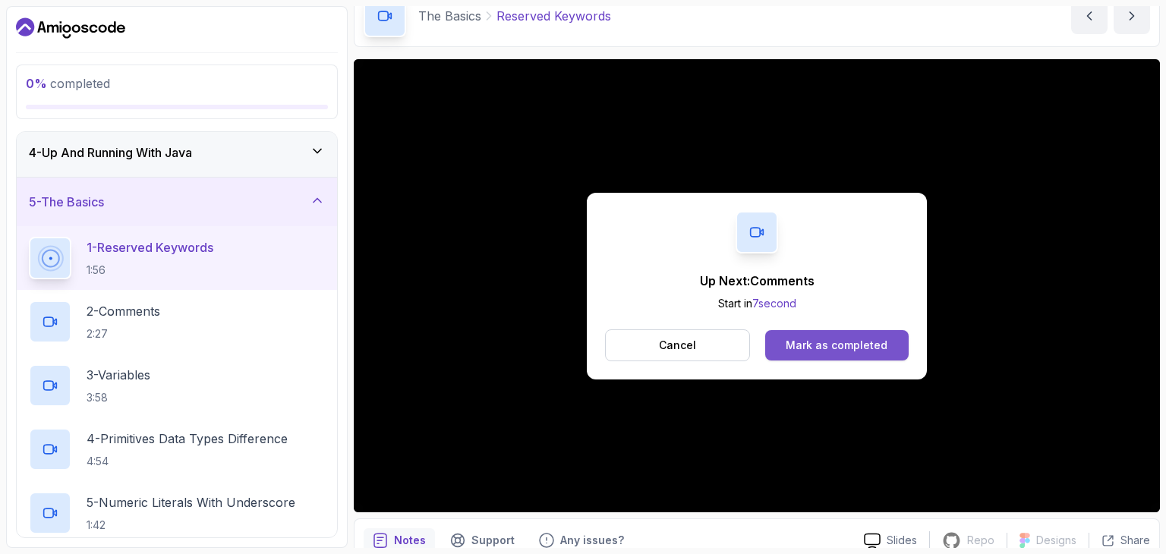
click at [822, 342] on div "Mark as completed" at bounding box center [836, 345] width 102 height 15
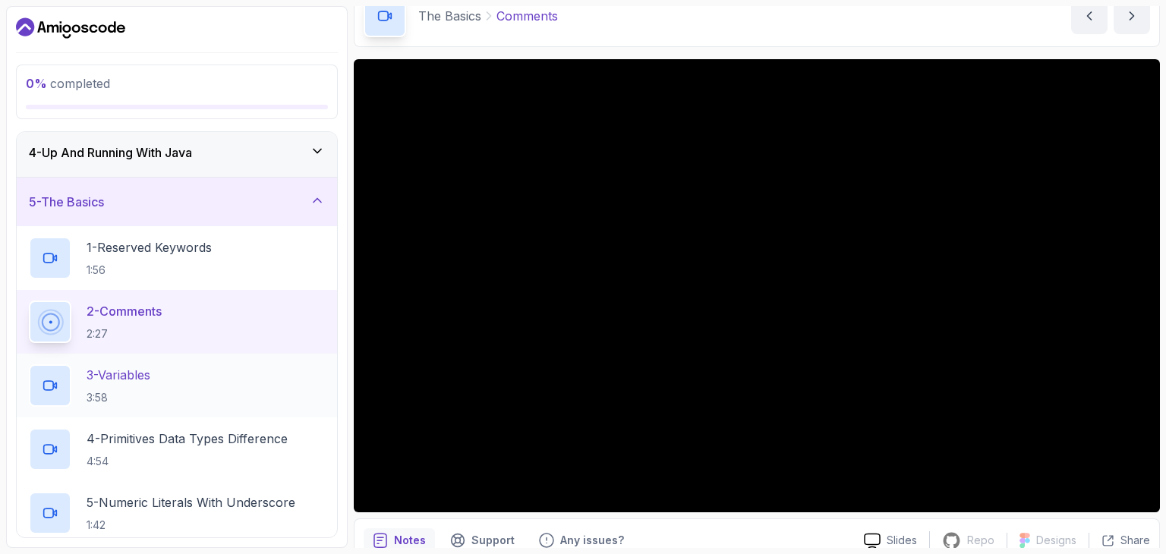
click at [228, 380] on div "3 - Variables 3:58" at bounding box center [177, 385] width 296 height 42
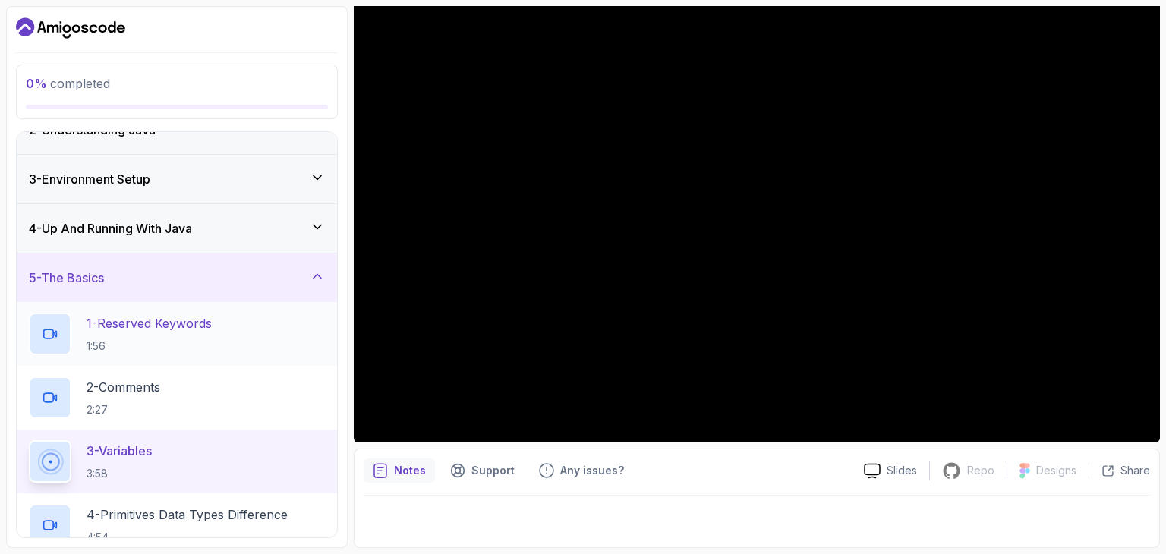
scroll to position [152, 0]
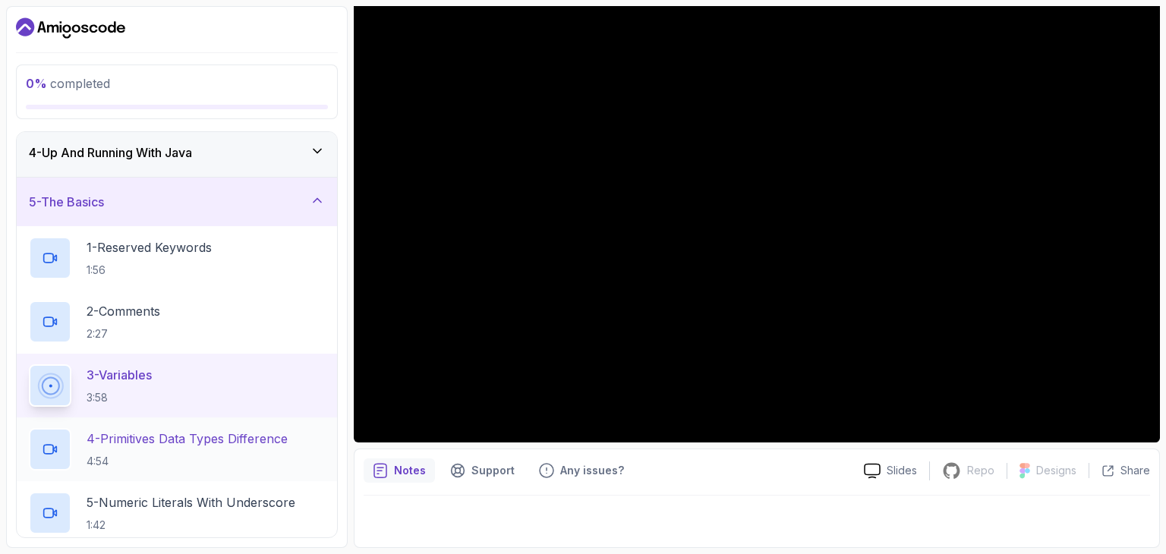
click at [154, 442] on p "4 - Primitives Data Types Difference" at bounding box center [187, 439] width 201 height 18
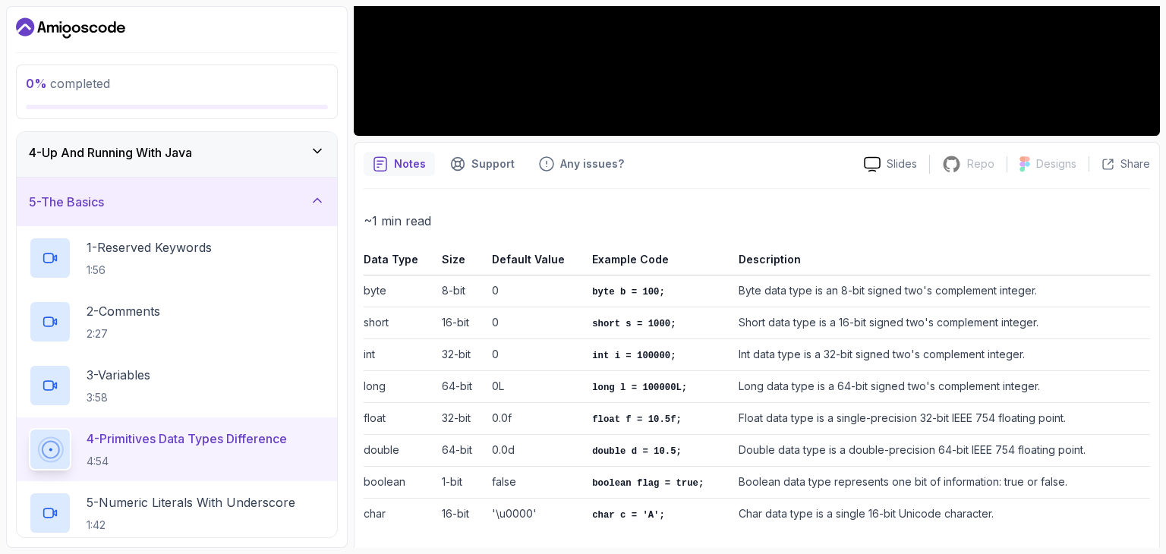
scroll to position [458, 0]
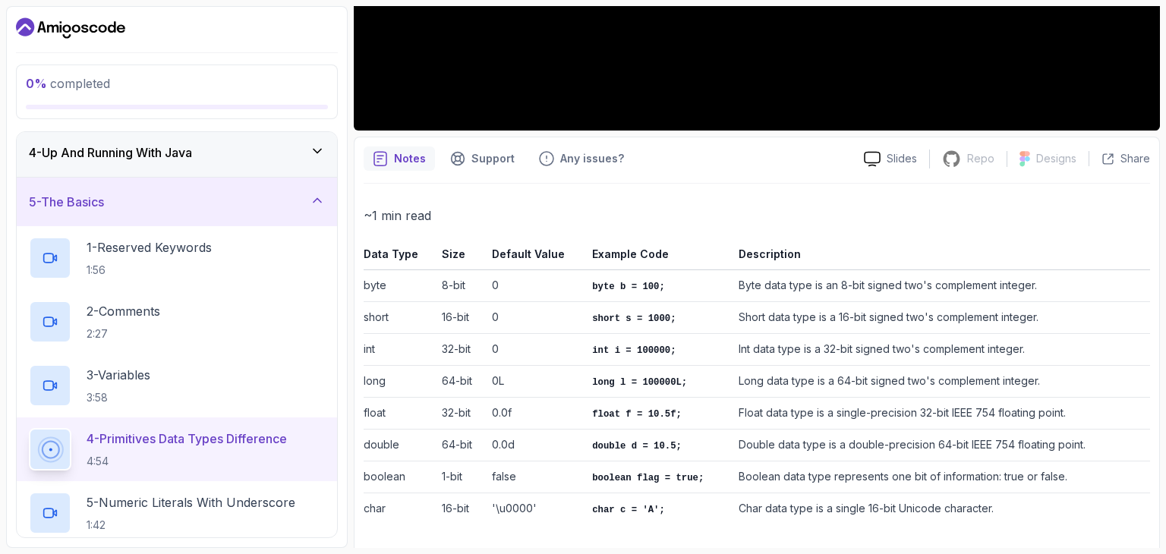
click at [695, 306] on td "short s = 1000;" at bounding box center [659, 318] width 146 height 32
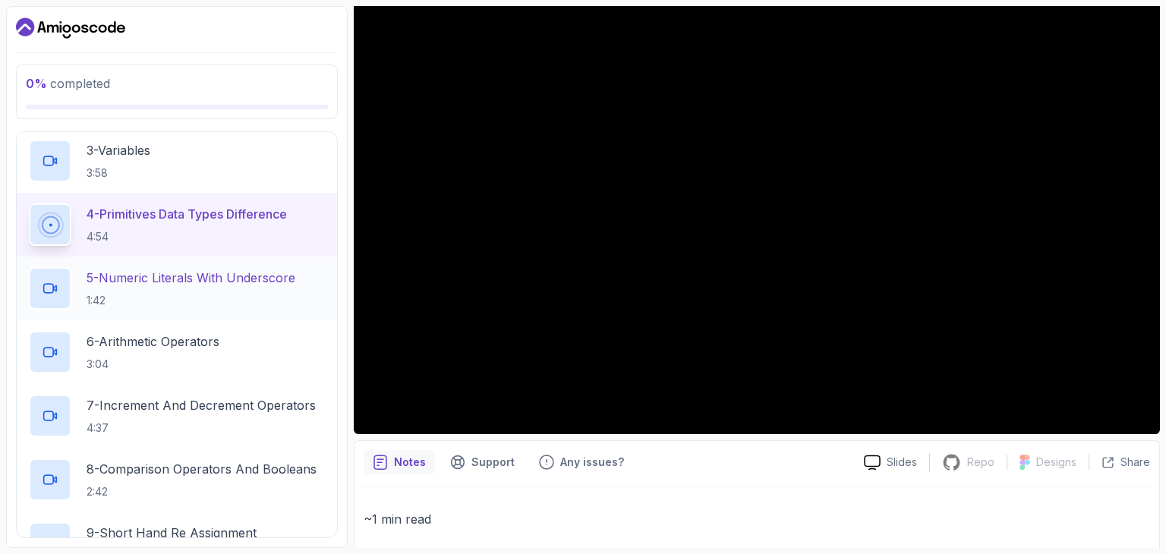
scroll to position [379, 0]
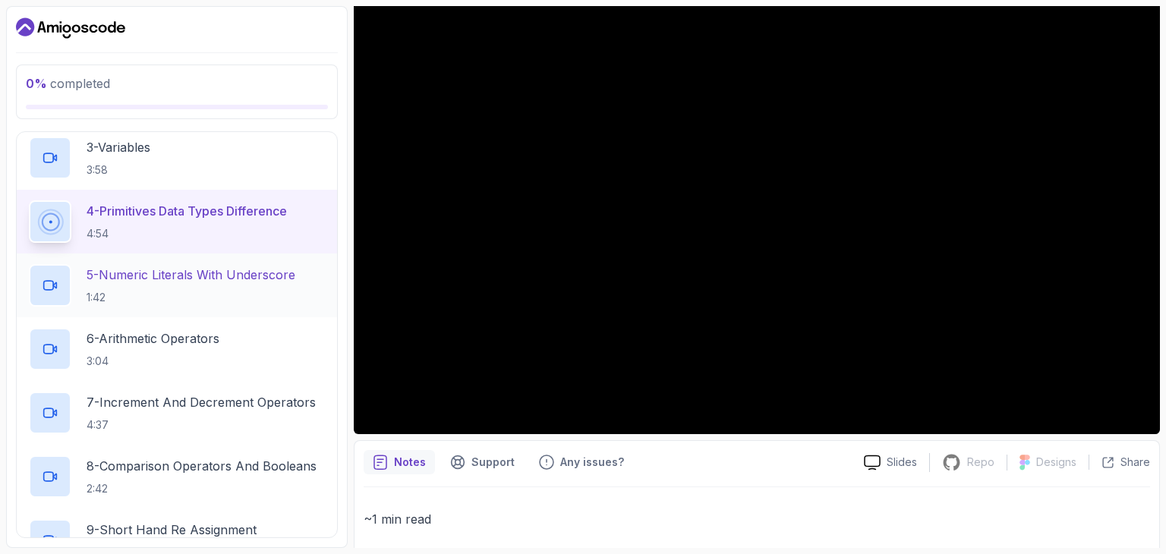
click at [109, 271] on p "5 - Numeric Literals With Underscore" at bounding box center [191, 275] width 209 height 18
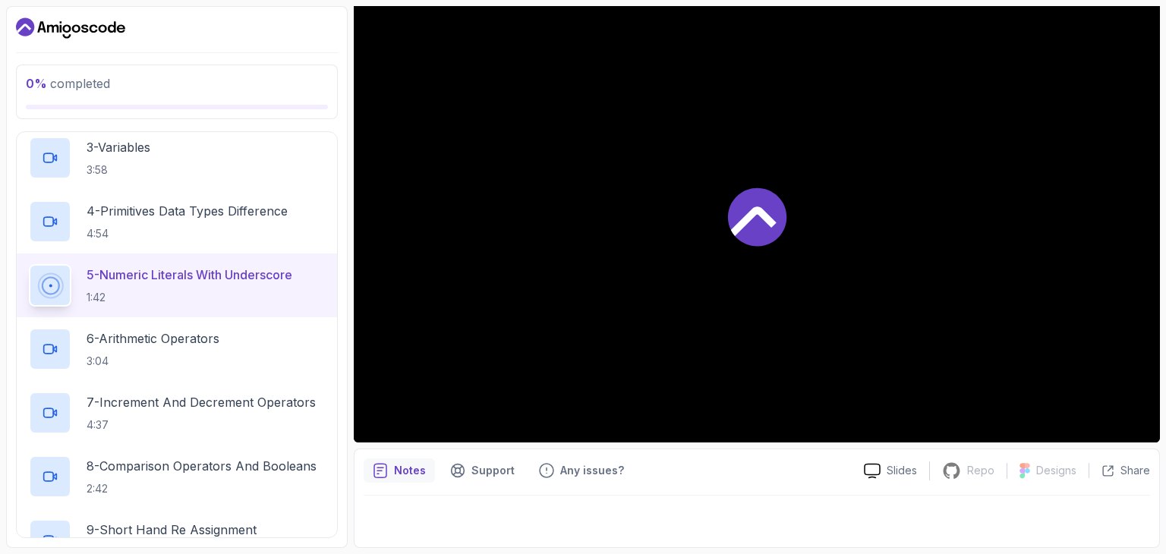
scroll to position [146, 0]
click at [250, 331] on div "6 - Arithmetic Operators 3:04" at bounding box center [177, 349] width 296 height 42
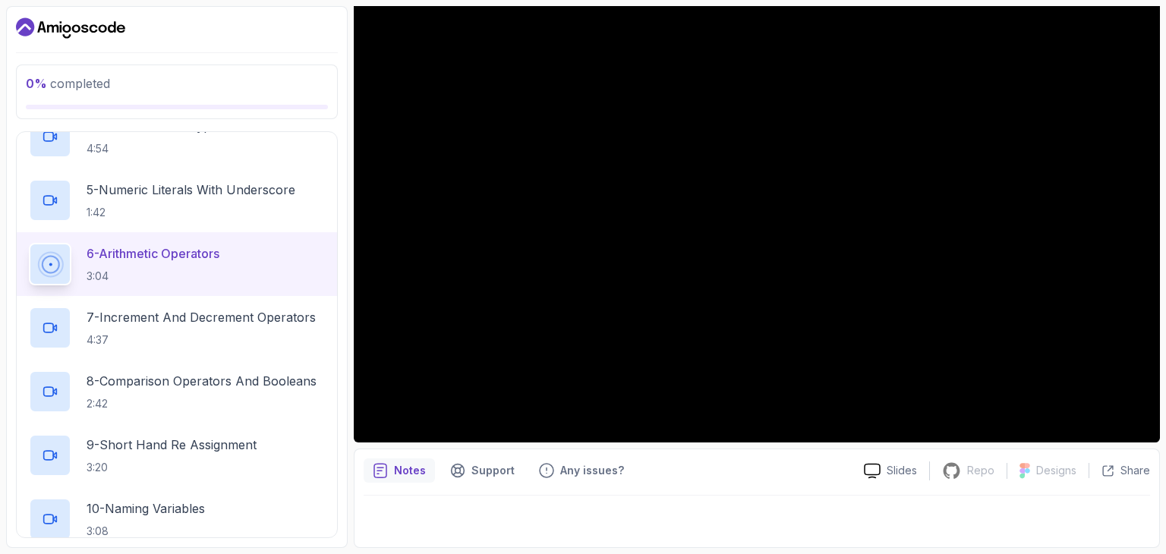
scroll to position [455, 0]
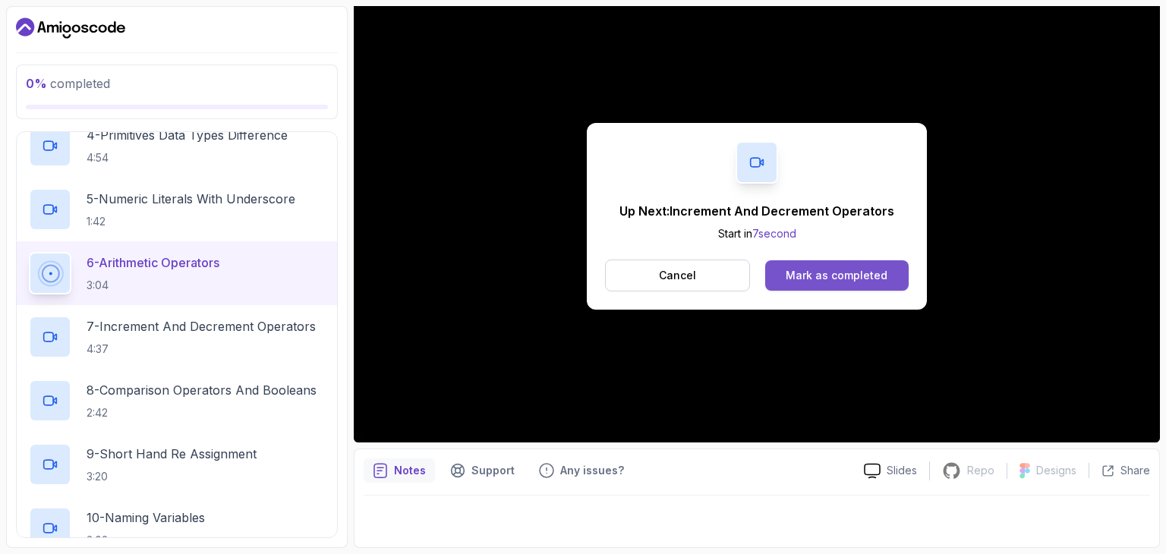
click at [862, 270] on div "Mark as completed" at bounding box center [836, 275] width 102 height 15
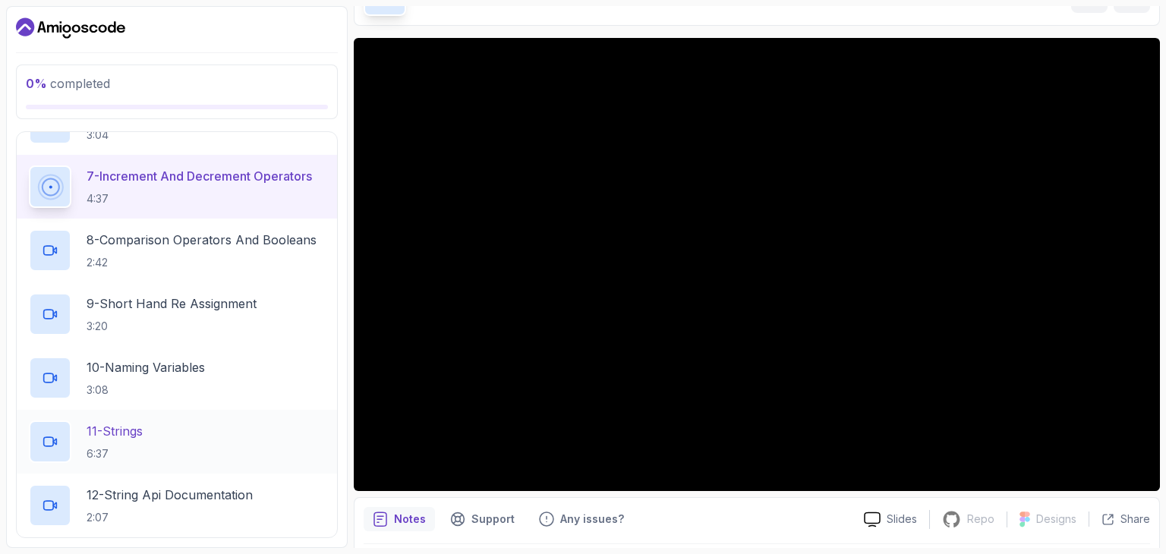
scroll to position [100, 0]
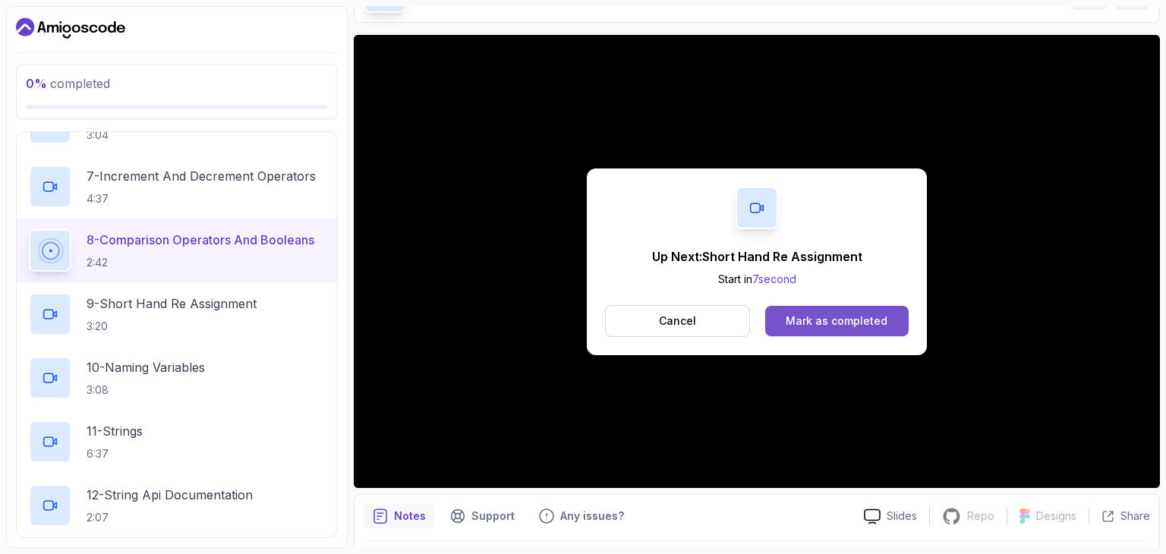
click at [878, 324] on div "Mark as completed" at bounding box center [836, 320] width 102 height 15
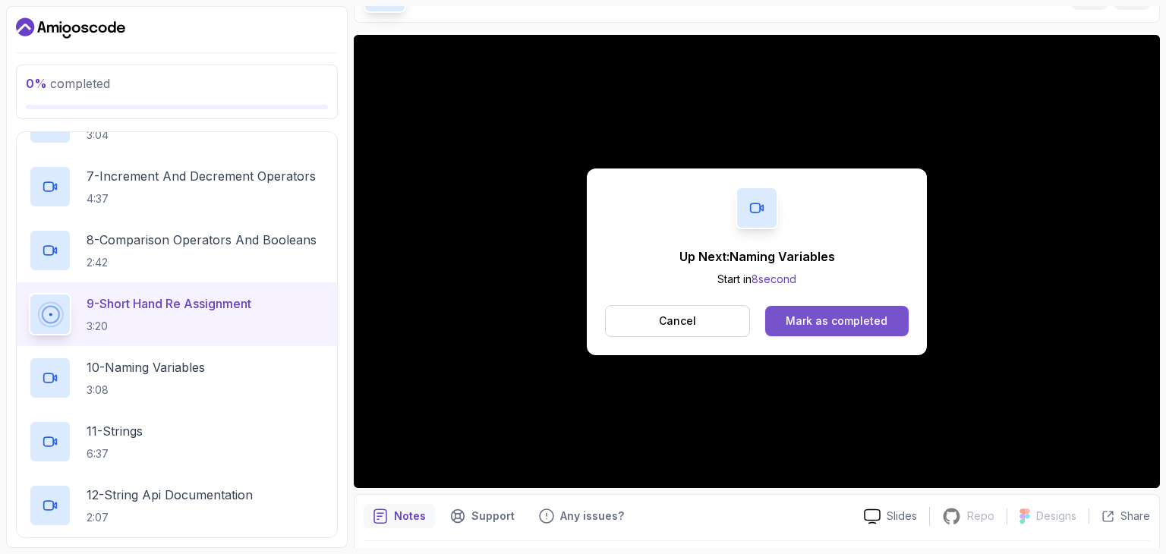
click at [844, 326] on div "Mark as completed" at bounding box center [836, 320] width 102 height 15
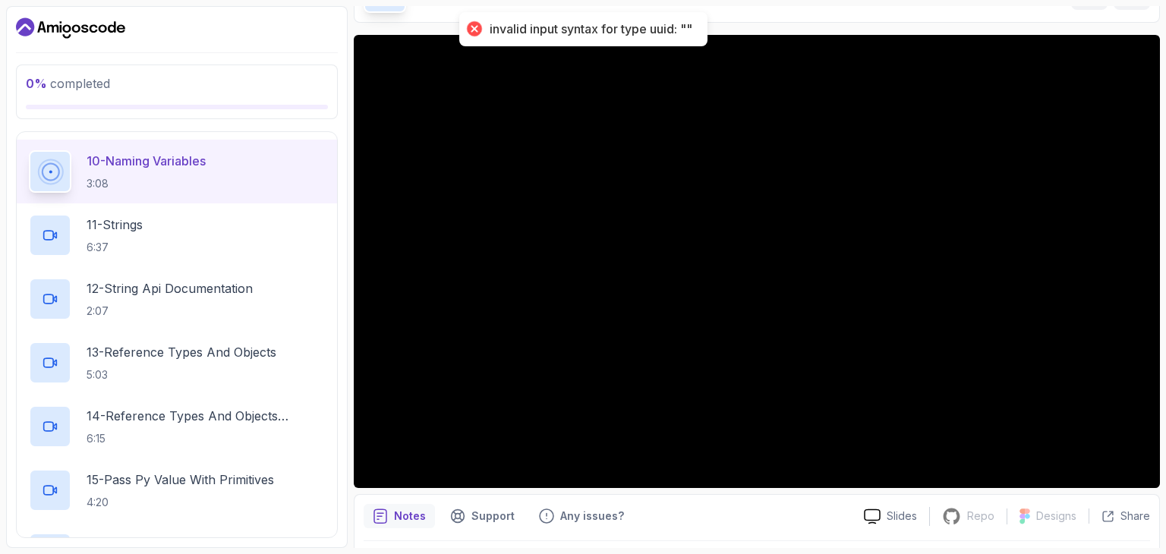
scroll to position [833, 0]
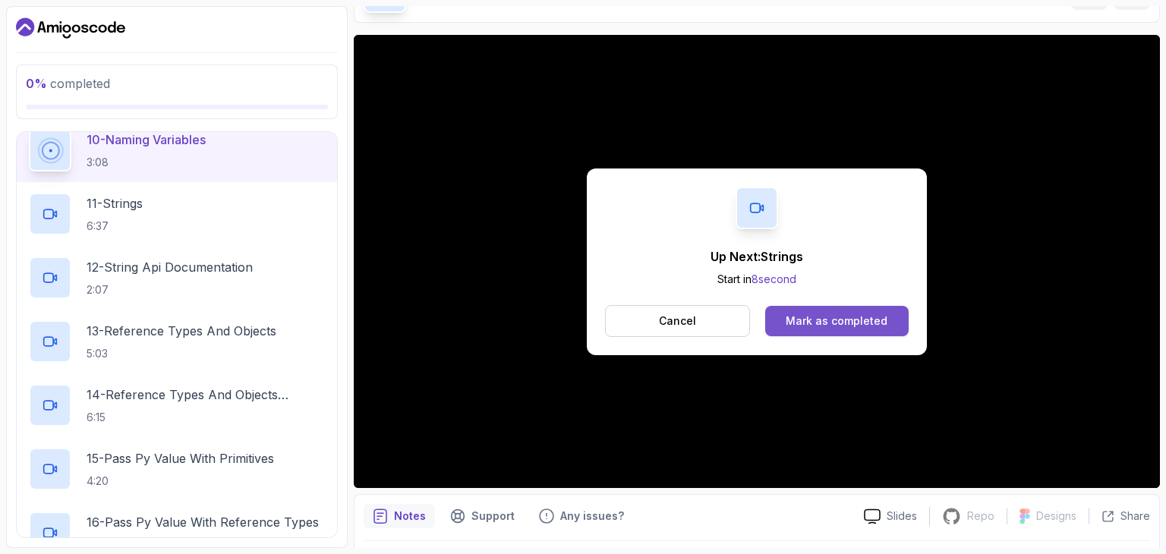
click at [836, 310] on button "Mark as completed" at bounding box center [836, 321] width 143 height 30
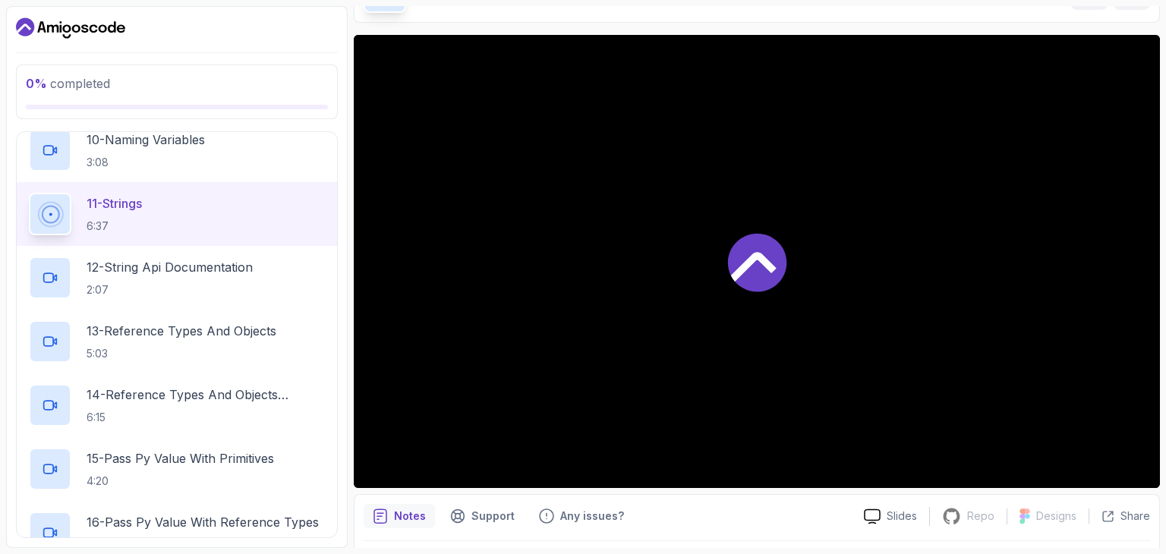
scroll to position [844, 0]
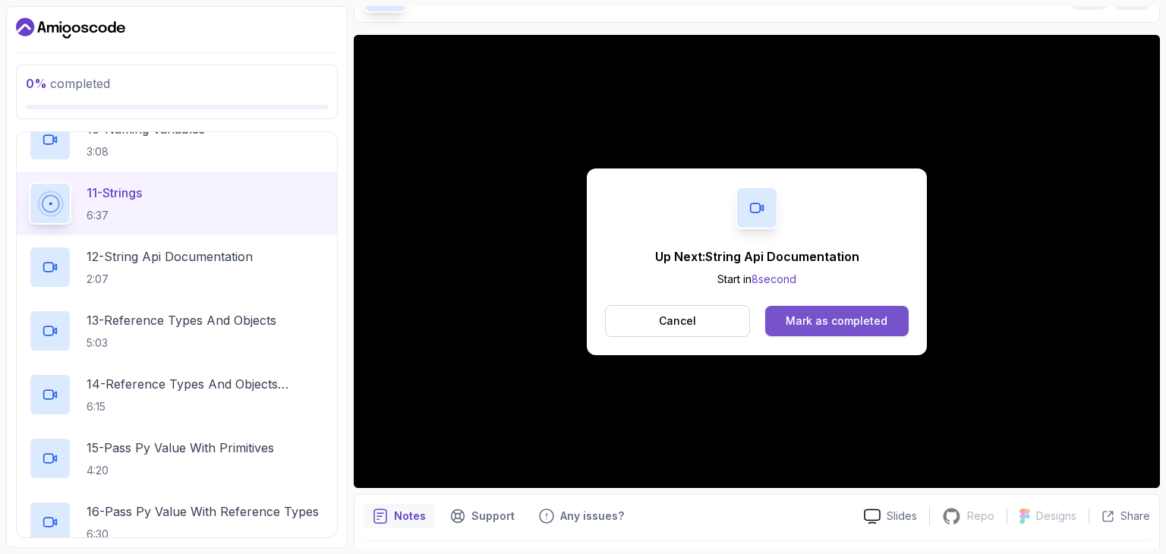
click at [872, 329] on button "Mark as completed" at bounding box center [836, 321] width 143 height 30
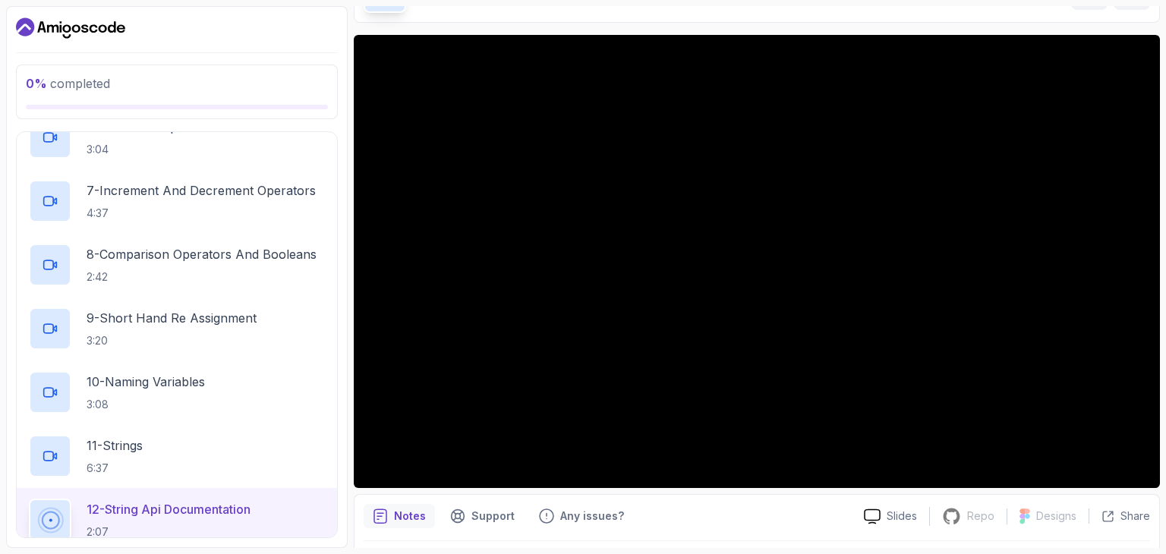
scroll to position [389, 0]
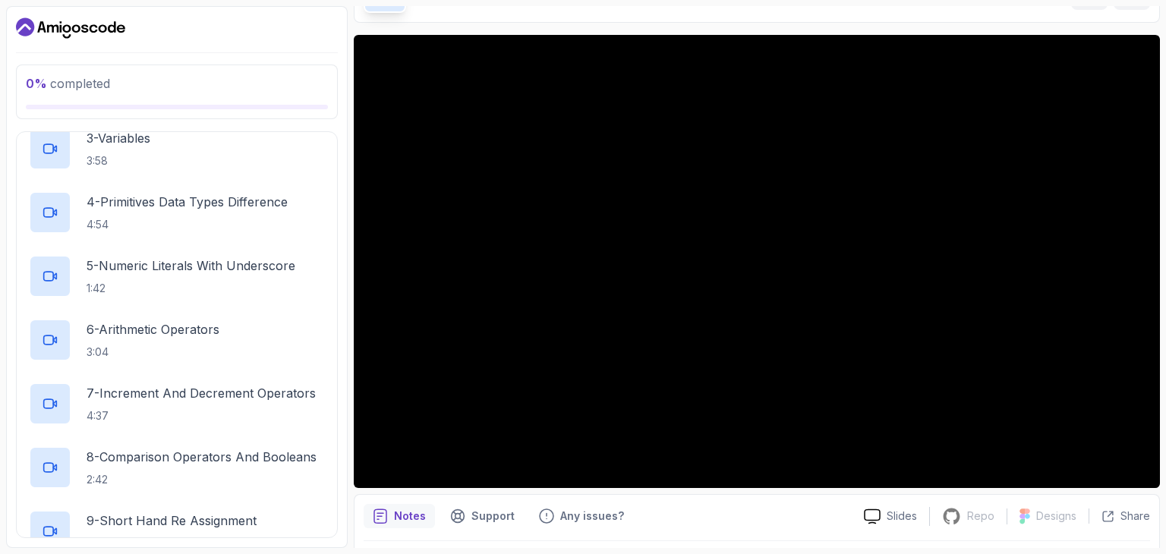
click at [225, 105] on div at bounding box center [177, 107] width 302 height 5
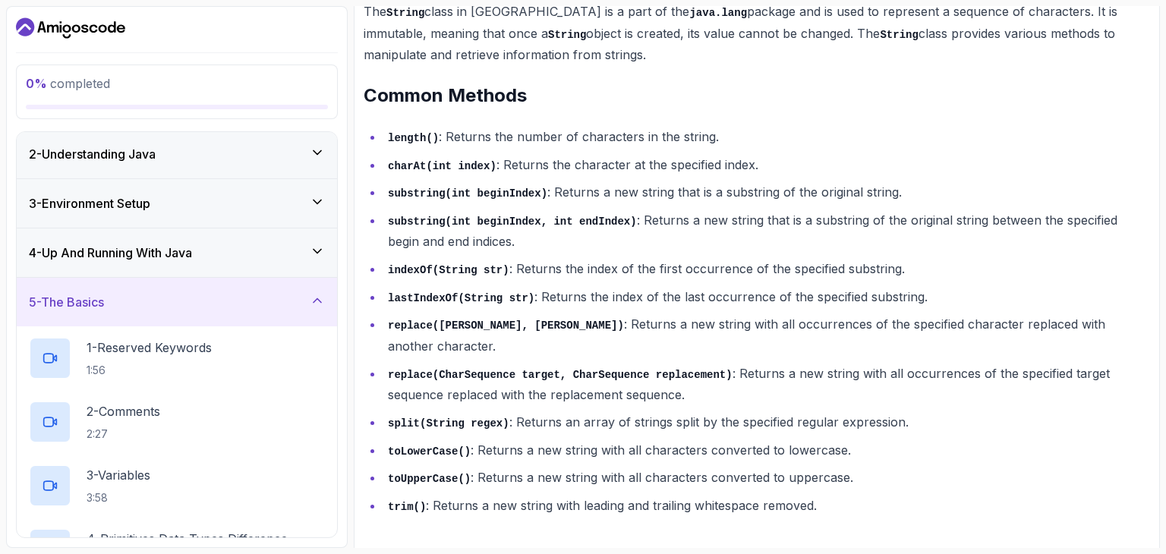
scroll to position [0, 0]
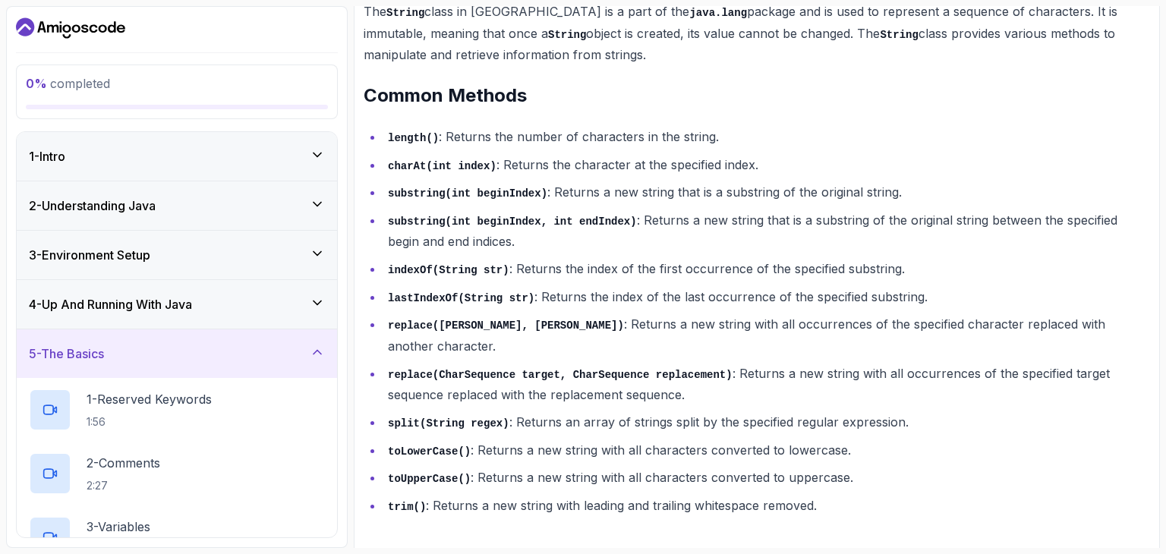
click at [307, 172] on div "1 - Intro" at bounding box center [177, 156] width 320 height 49
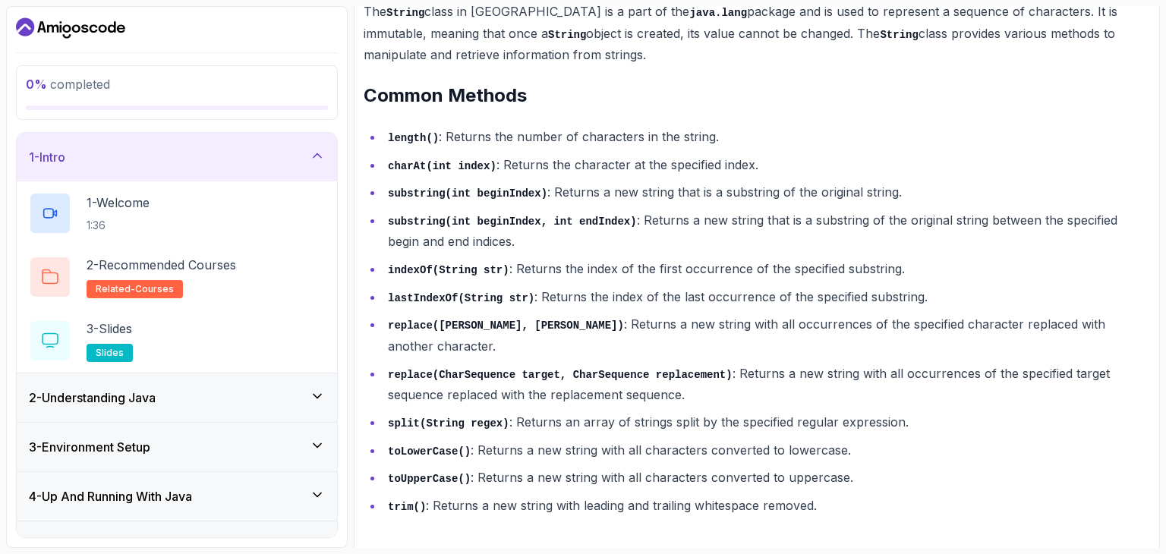
click at [277, 154] on div "1 - Intro" at bounding box center [177, 157] width 296 height 18
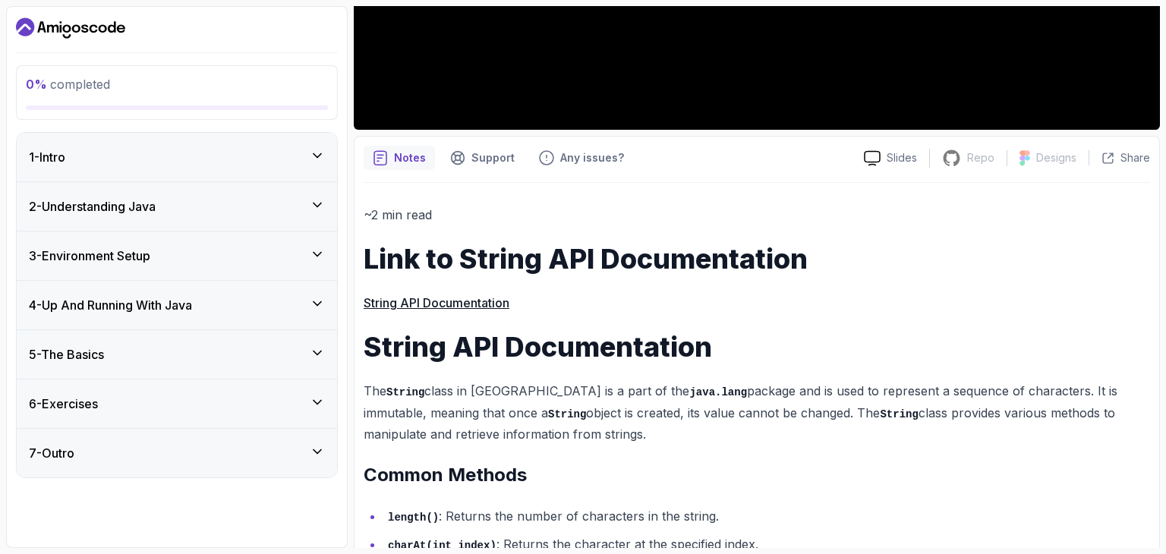
scroll to position [79, 0]
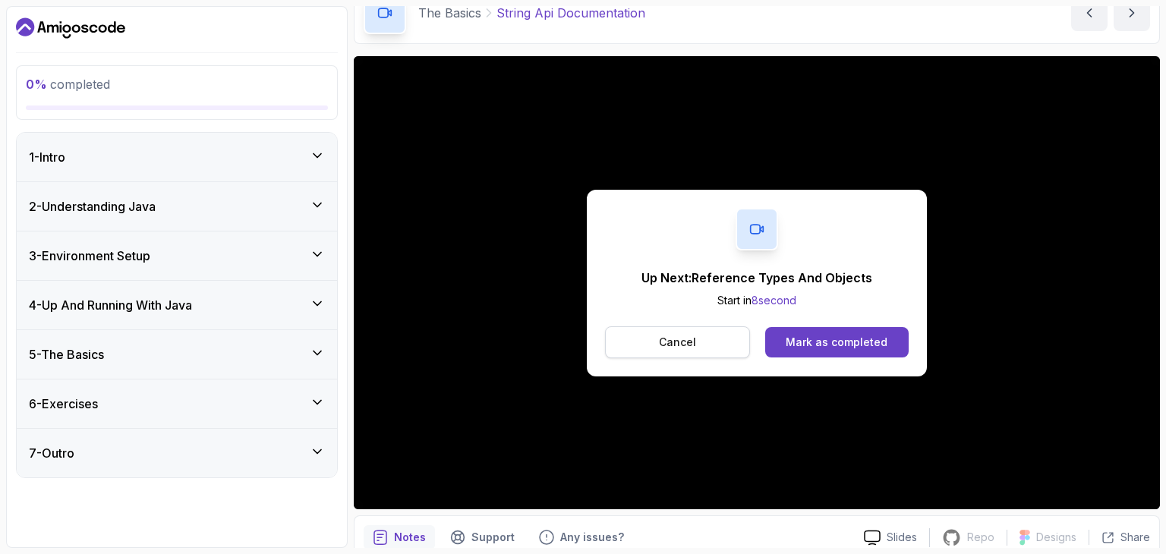
click at [680, 354] on button "Cancel" at bounding box center [677, 342] width 145 height 32
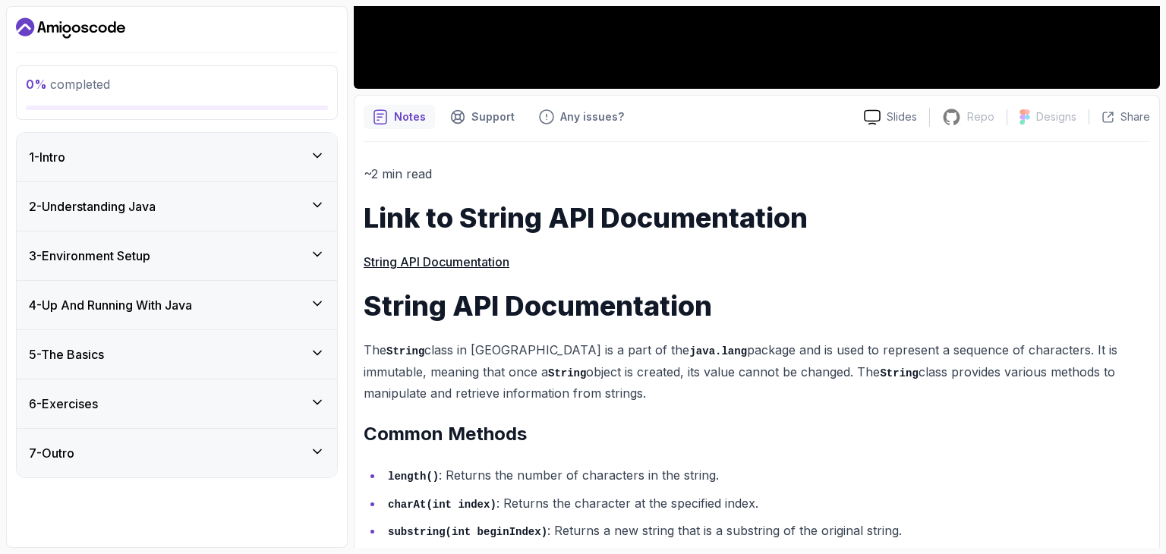
scroll to position [534, 0]
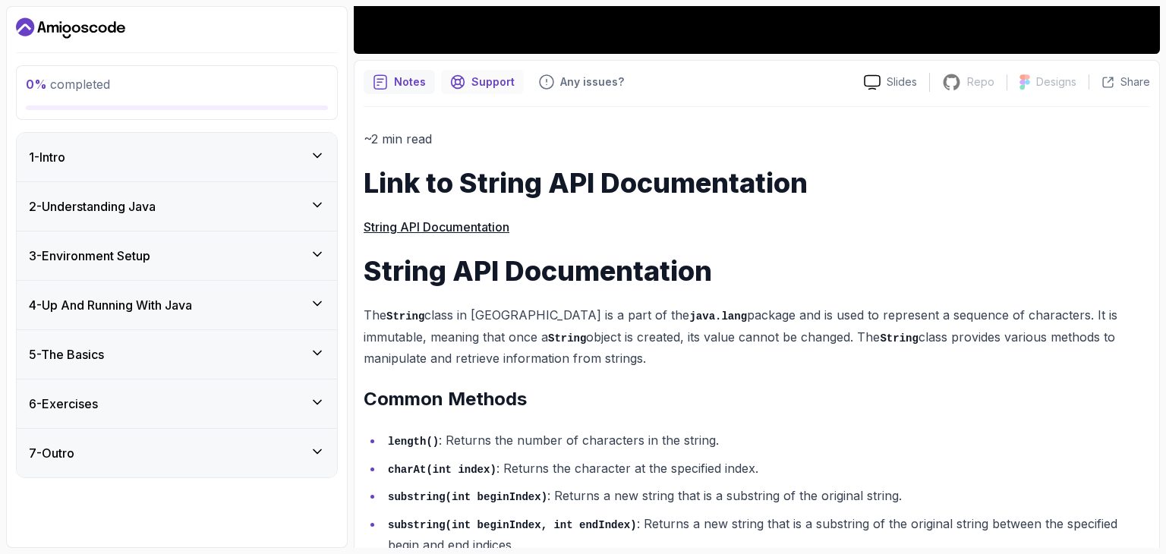
click at [512, 88] on div "Support" at bounding box center [482, 82] width 83 height 24
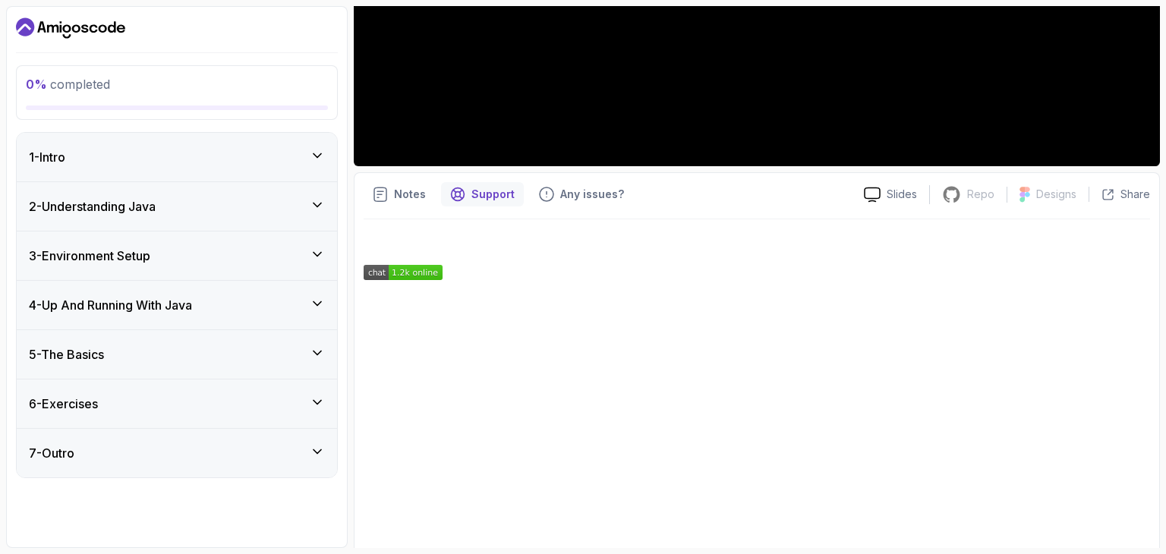
scroll to position [437, 0]
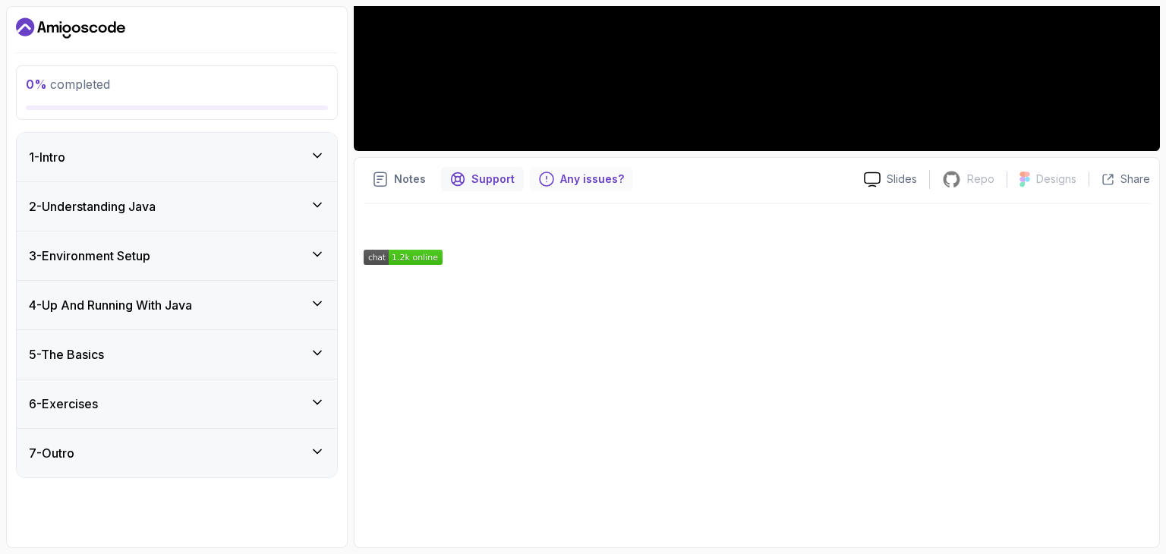
click at [559, 187] on div "Any issues?" at bounding box center [581, 179] width 103 height 24
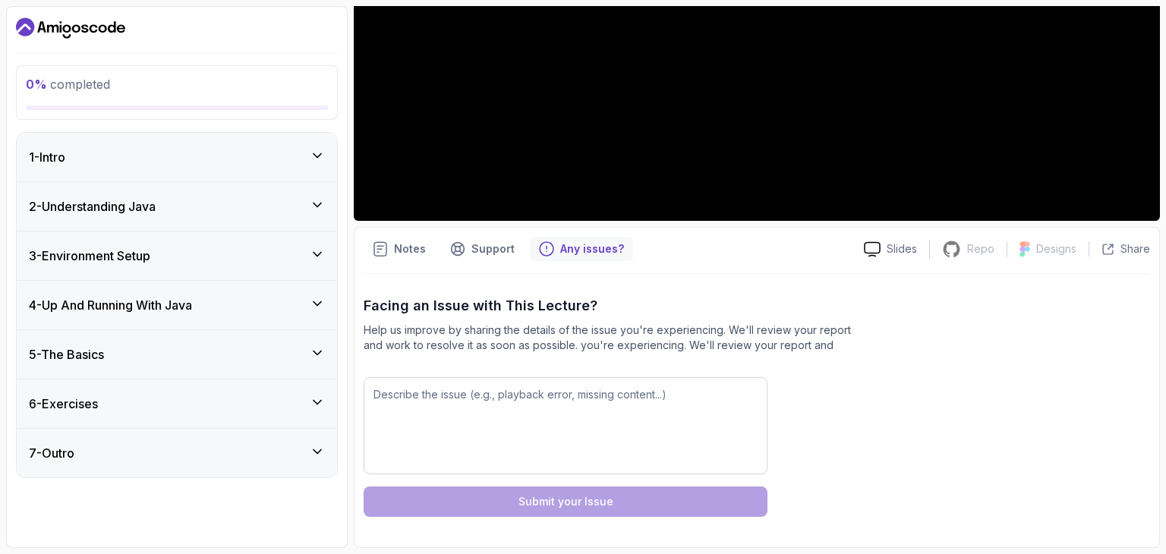
scroll to position [367, 0]
click at [400, 244] on p "Notes" at bounding box center [410, 248] width 32 height 15
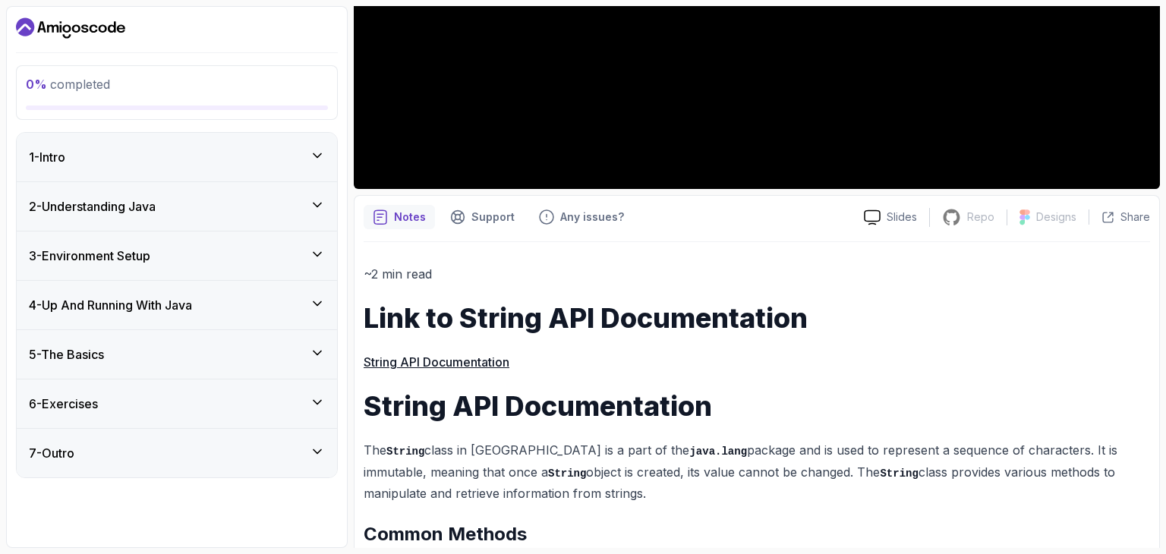
scroll to position [155, 0]
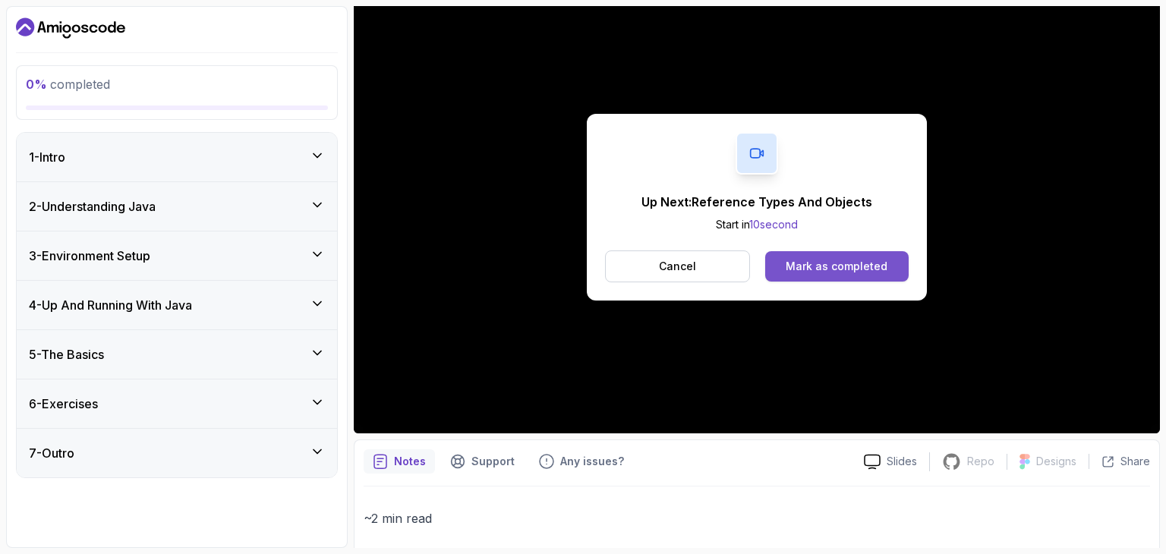
click at [814, 269] on div "Mark as completed" at bounding box center [836, 266] width 102 height 15
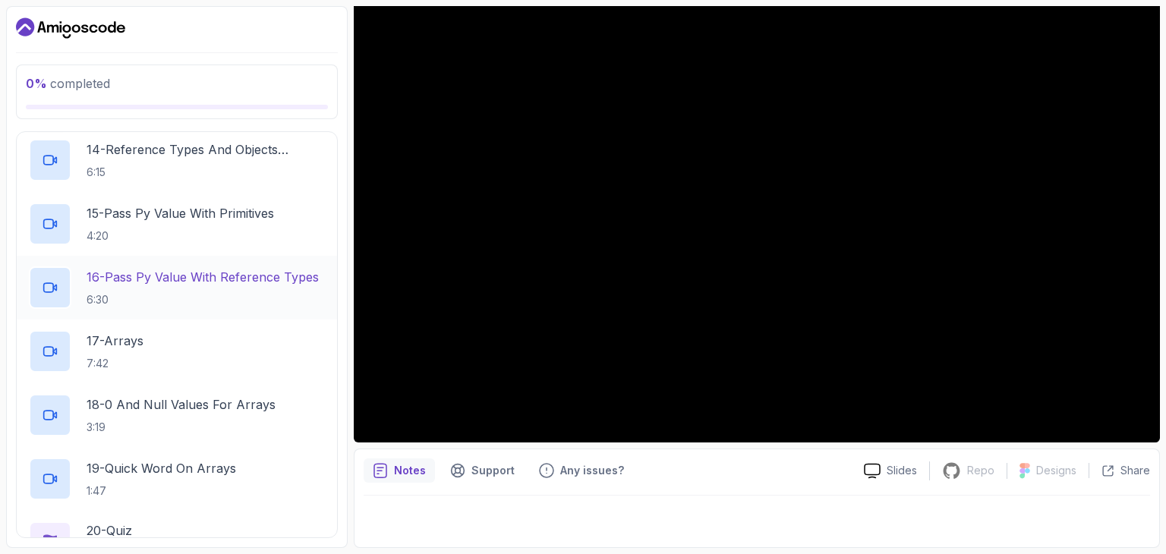
scroll to position [1213, 0]
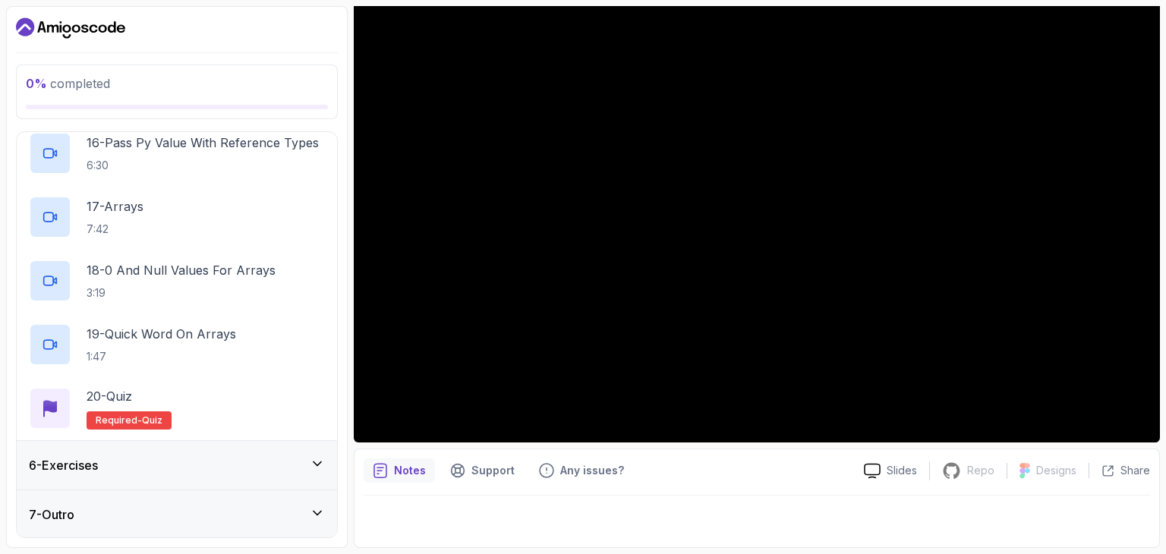
click at [227, 467] on div "6 - Exercises" at bounding box center [177, 465] width 296 height 18
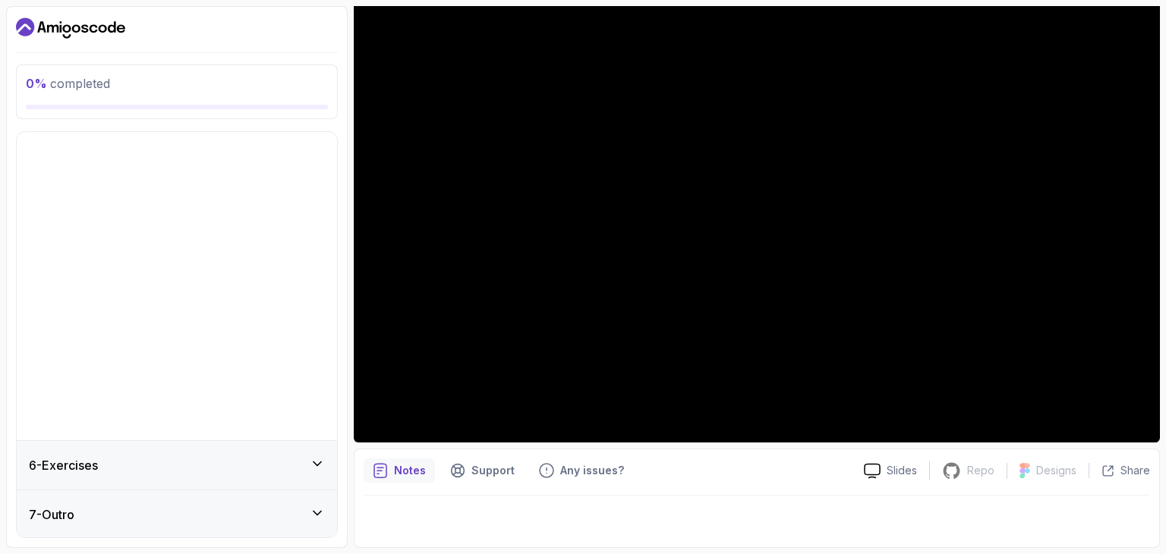
scroll to position [0, 0]
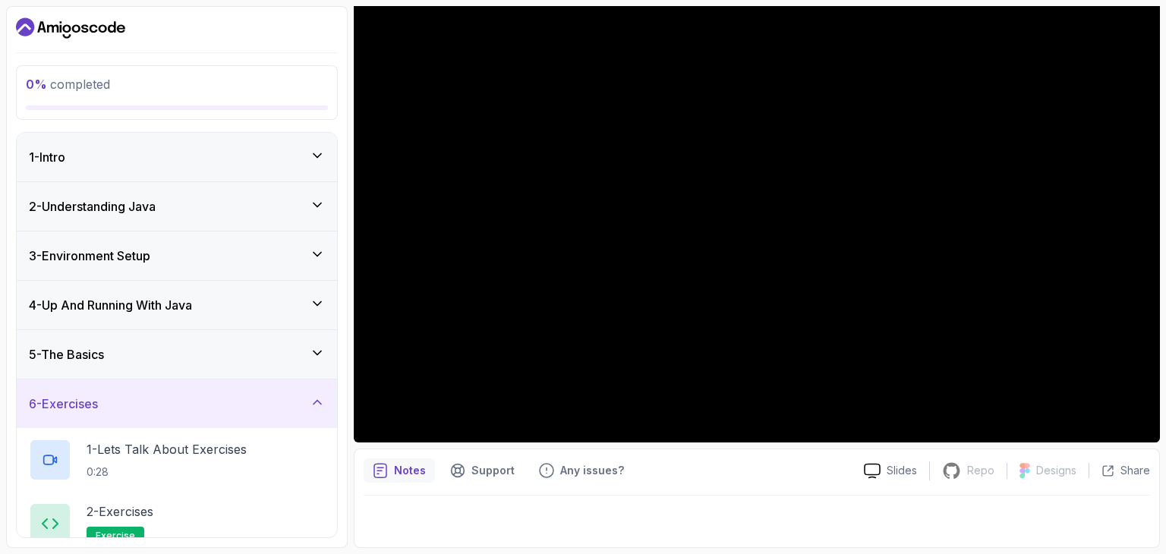
click at [229, 350] on div "5 - The Basics" at bounding box center [177, 354] width 296 height 18
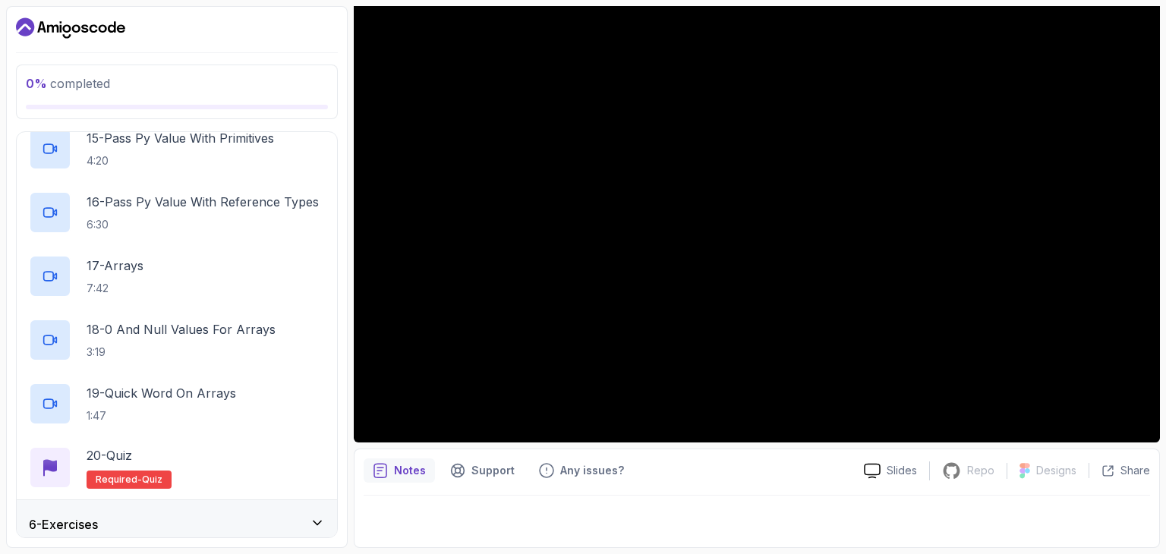
scroll to position [1213, 0]
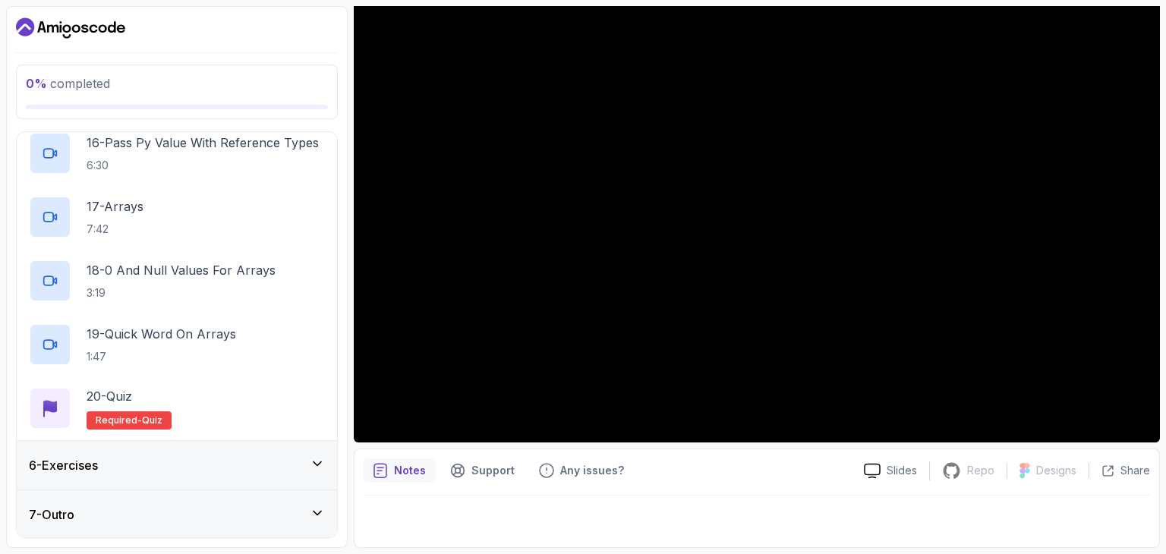
click at [282, 464] on div "6 - Exercises" at bounding box center [177, 465] width 296 height 18
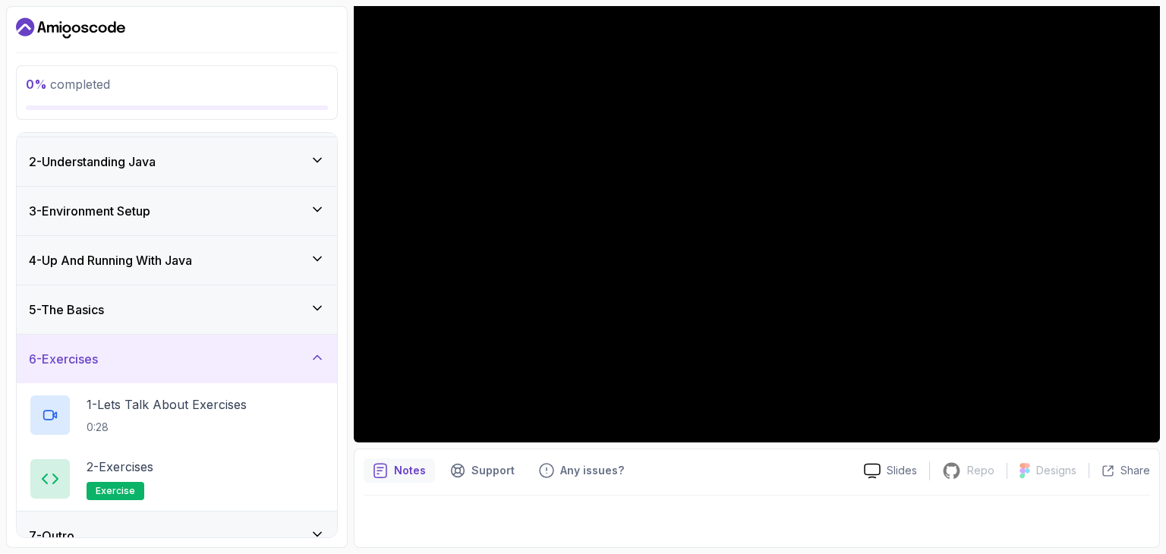
scroll to position [66, 0]
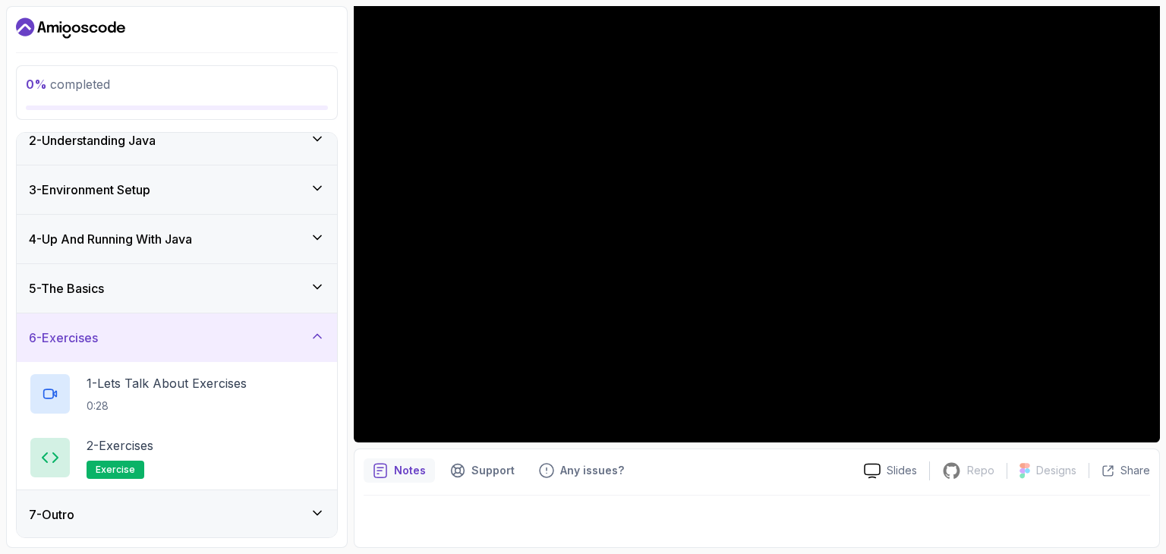
click at [271, 521] on div "7 - Outro" at bounding box center [177, 514] width 296 height 18
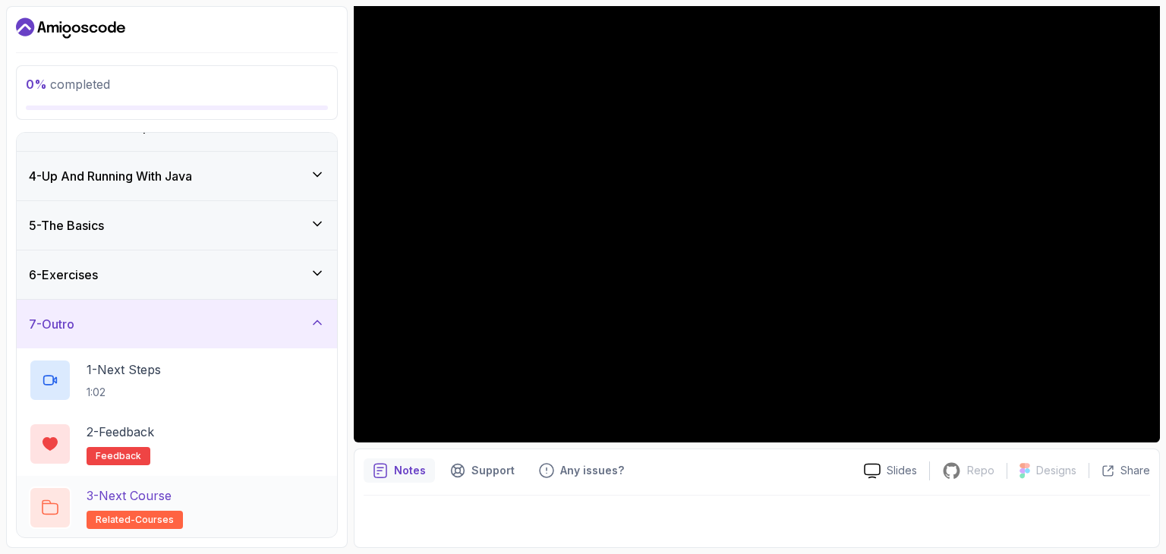
scroll to position [0, 0]
